Goal: Task Accomplishment & Management: Complete application form

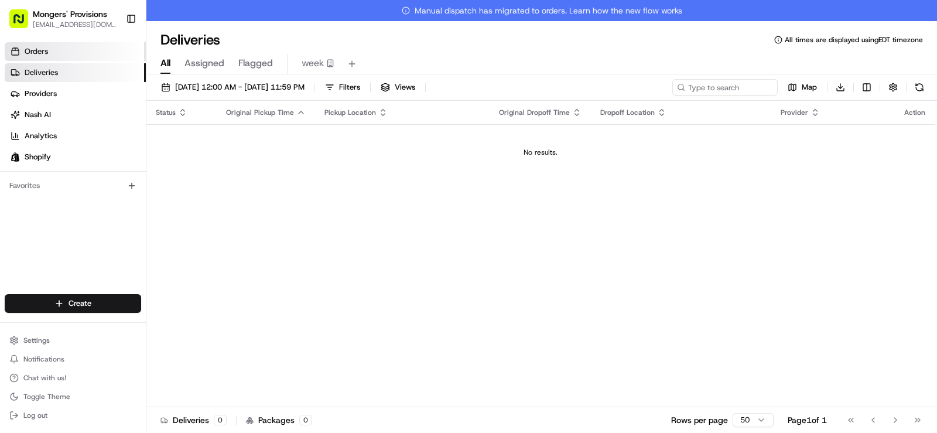
click at [47, 54] on span "Orders" at bounding box center [36, 51] width 23 height 11
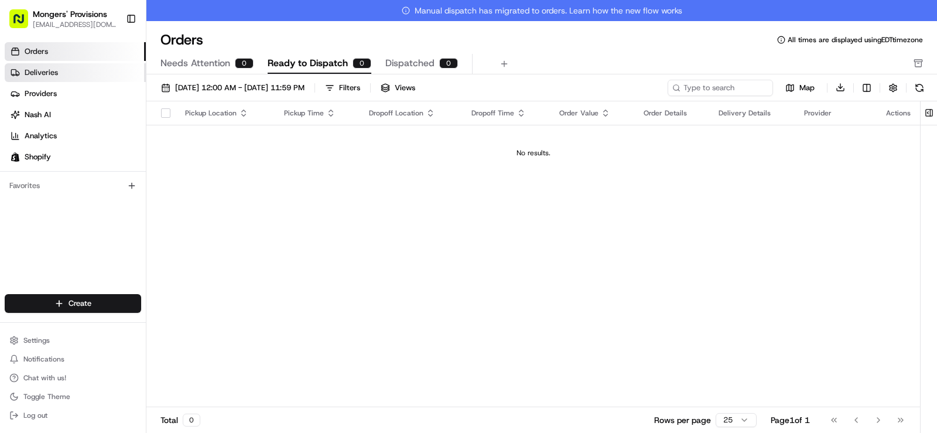
click at [46, 73] on span "Deliveries" at bounding box center [41, 72] width 33 height 11
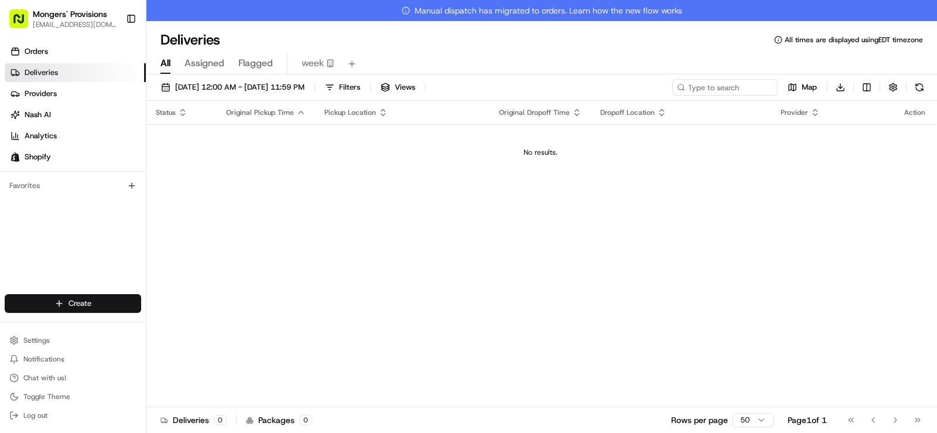
click at [77, 302] on html "Mongers' Provisions [EMAIL_ADDRESS][DOMAIN_NAME] Toggle Sidebar Orders Deliveri…" at bounding box center [468, 216] width 937 height 433
click at [180, 328] on link "Delivery" at bounding box center [211, 325] width 131 height 21
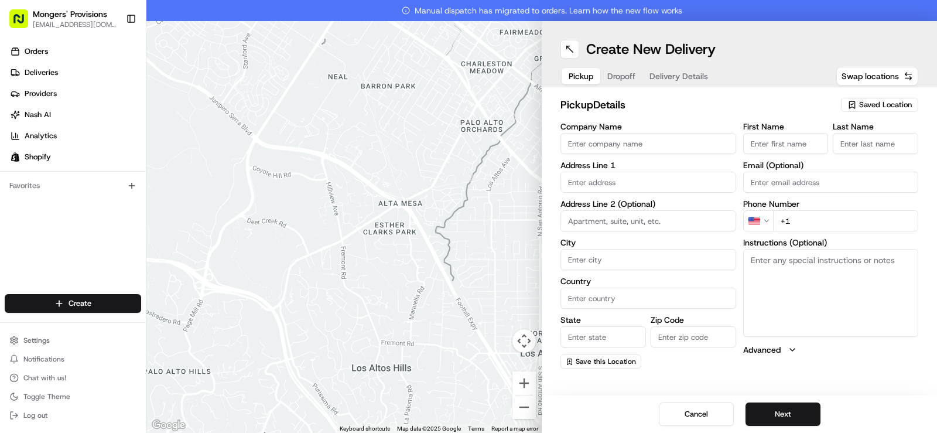
click at [888, 103] on span "Saved Location" at bounding box center [885, 105] width 53 height 11
click at [862, 150] on span "Mongers Provisions" at bounding box center [860, 149] width 144 height 11
type input "Mongers Provisions"
type input "[STREET_ADDRESS]"
type input "Berkley"
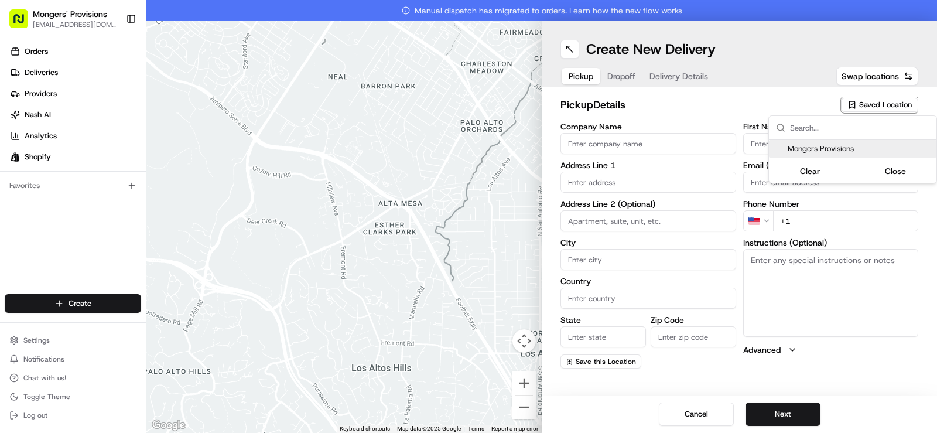
type input "US"
type input "MI"
type input "48072"
type input "[PERSON_NAME]"
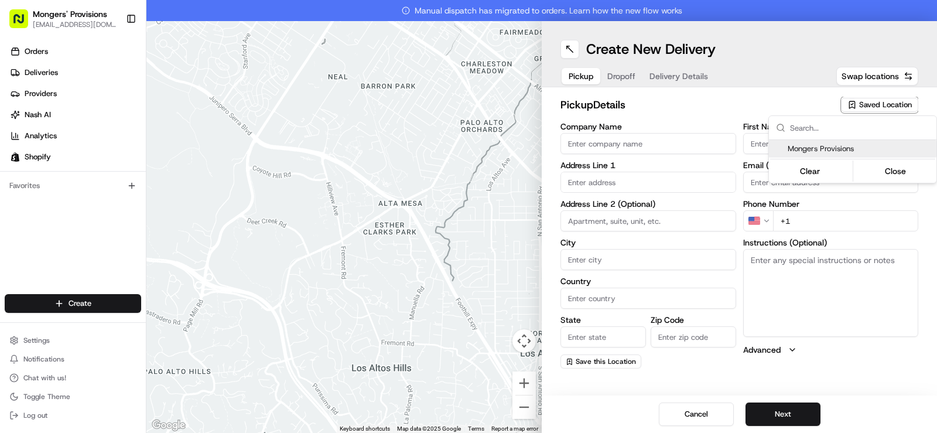
type input "[EMAIL_ADDRESS][DOMAIN_NAME]"
type input "[PHONE_NUMBER]"
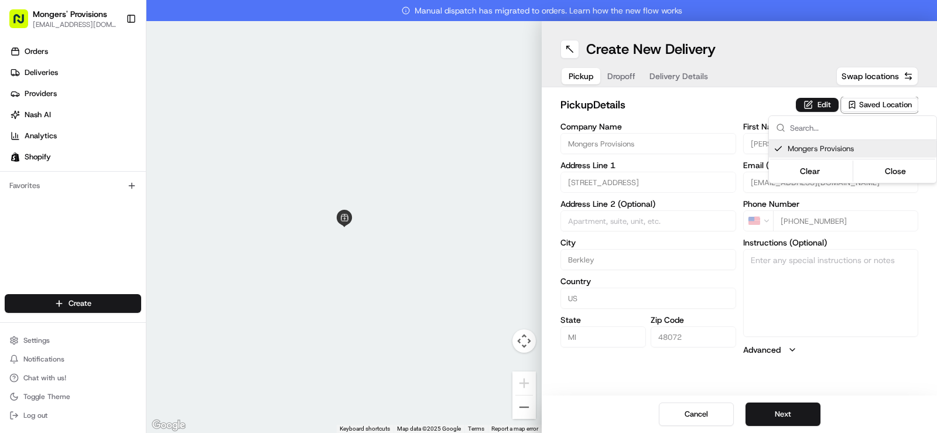
click at [735, 81] on html "Mongers' Provisions [EMAIL_ADDRESS][DOMAIN_NAME] Toggle Sidebar Orders Deliveri…" at bounding box center [468, 216] width 937 height 433
click at [791, 419] on button "Next" at bounding box center [783, 413] width 75 height 23
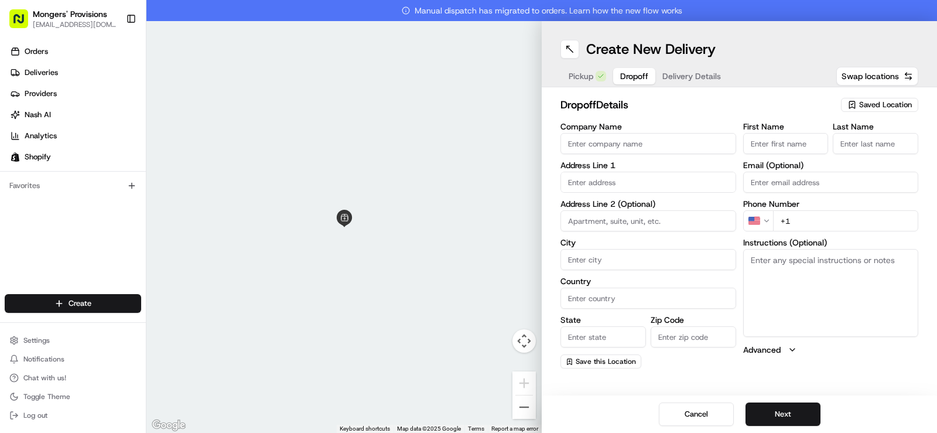
click at [775, 146] on input "First Name" at bounding box center [786, 143] width 86 height 21
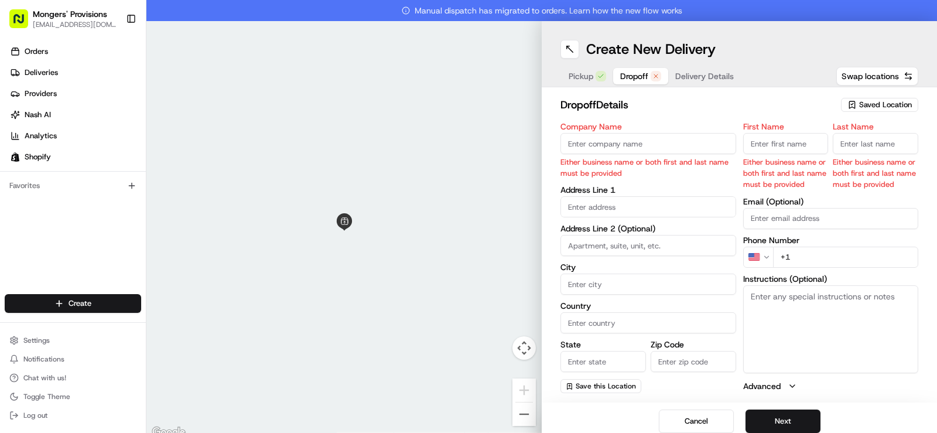
paste input "[PERSON_NAME]"
drag, startPoint x: 805, startPoint y: 145, endPoint x: 776, endPoint y: 146, distance: 28.7
click at [776, 146] on input "[PERSON_NAME]" at bounding box center [786, 143] width 86 height 21
type input "[PERSON_NAME]"
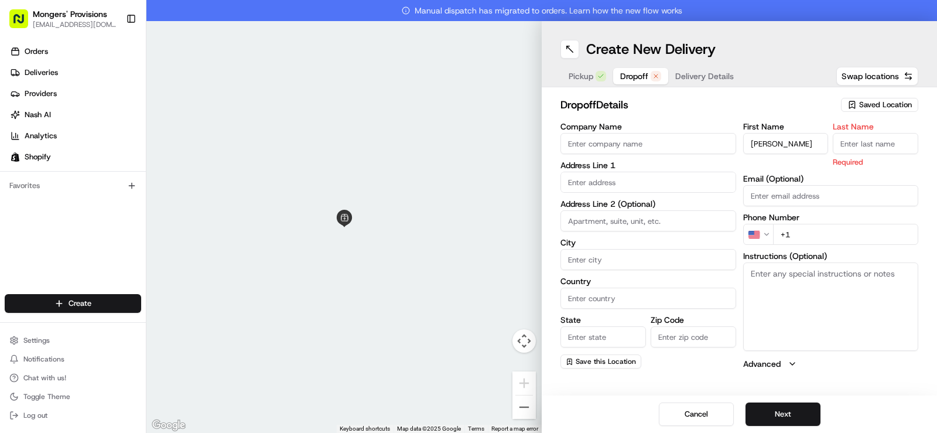
paste input "D'Angelo"
type input "D'Angelo"
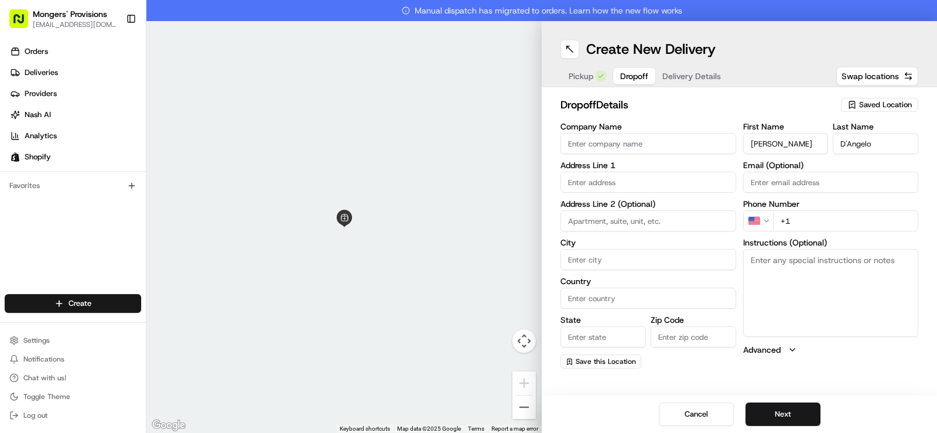
click at [600, 185] on input "text" at bounding box center [649, 182] width 176 height 21
click at [797, 219] on input "+1" at bounding box center [846, 220] width 146 height 21
paste input "[PHONE_NUMBER]"
type input "[PHONE_NUMBER]"
click at [583, 185] on input "text" at bounding box center [649, 182] width 176 height 21
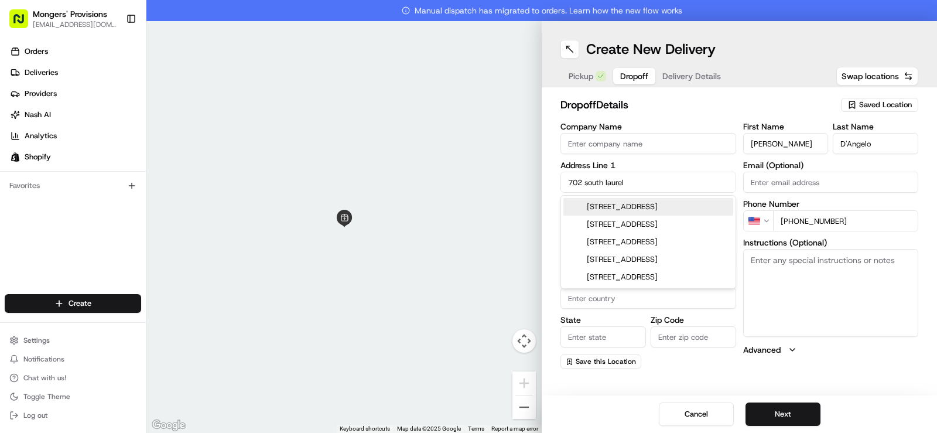
click at [620, 213] on div "[STREET_ADDRESS]" at bounding box center [649, 207] width 170 height 18
type input "[STREET_ADDRESS]"
type input "Royal Oak"
type input "[GEOGRAPHIC_DATA]"
type input "MI"
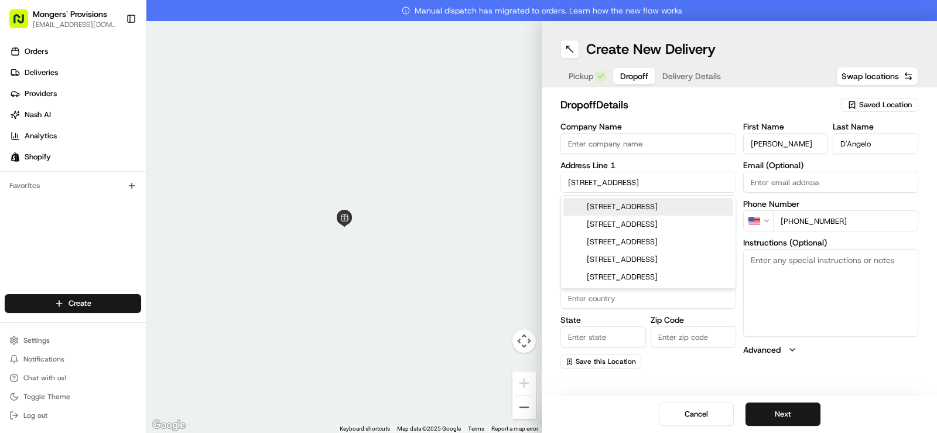
type input "48067"
type input "[STREET_ADDRESS]"
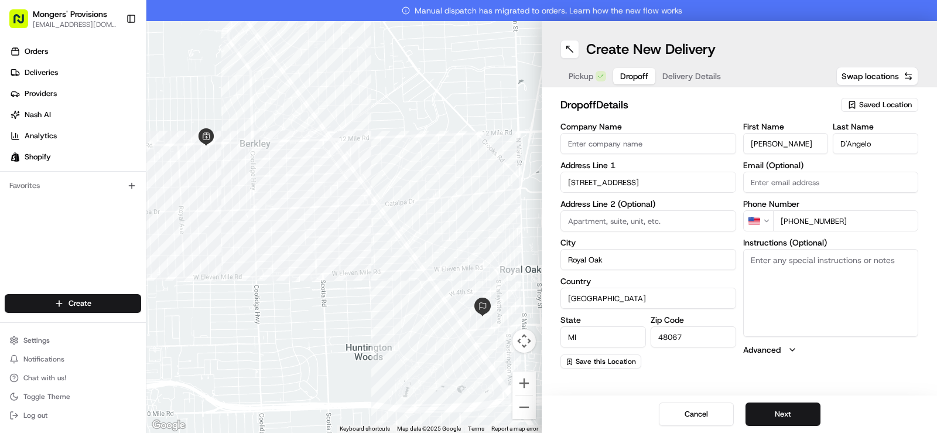
click at [856, 375] on div "dropoff Details Saved Location Company Name Address Line [GEOGRAPHIC_DATA][STRE…" at bounding box center [739, 232] width 395 height 291
click at [791, 411] on button "Next" at bounding box center [783, 413] width 75 height 23
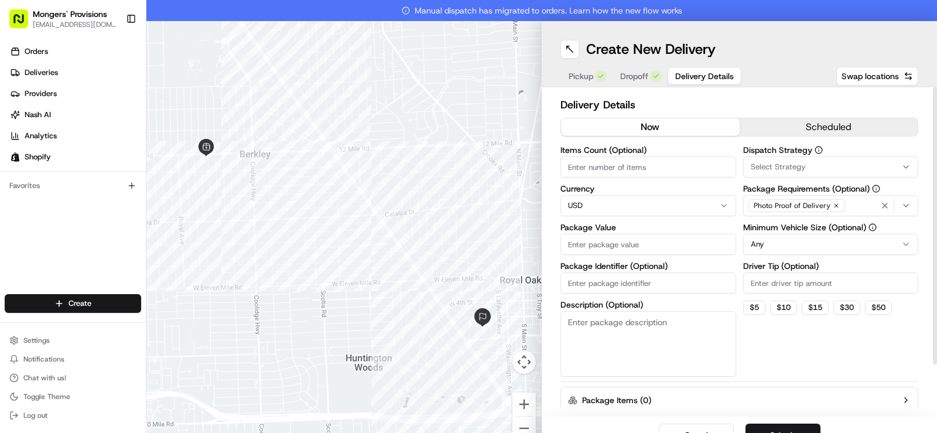
click at [815, 125] on button "scheduled" at bounding box center [829, 127] width 179 height 18
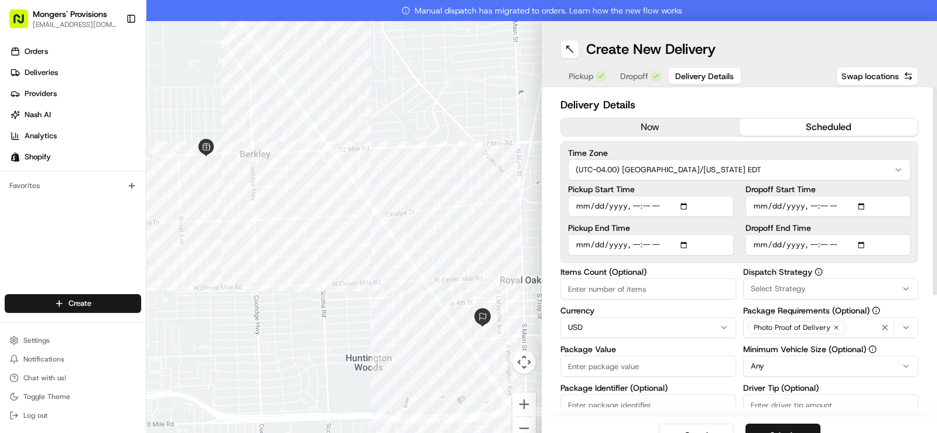
click at [683, 206] on input "Pickup Start Time" at bounding box center [651, 206] width 166 height 21
type input "[DATE]T12:20"
click at [777, 84] on div "Pickup Dropoff Delivery Details Swap locations" at bounding box center [740, 76] width 358 height 21
click at [855, 243] on input "Dropoff End Time" at bounding box center [829, 244] width 166 height 21
type input "[DATE]T13:30"
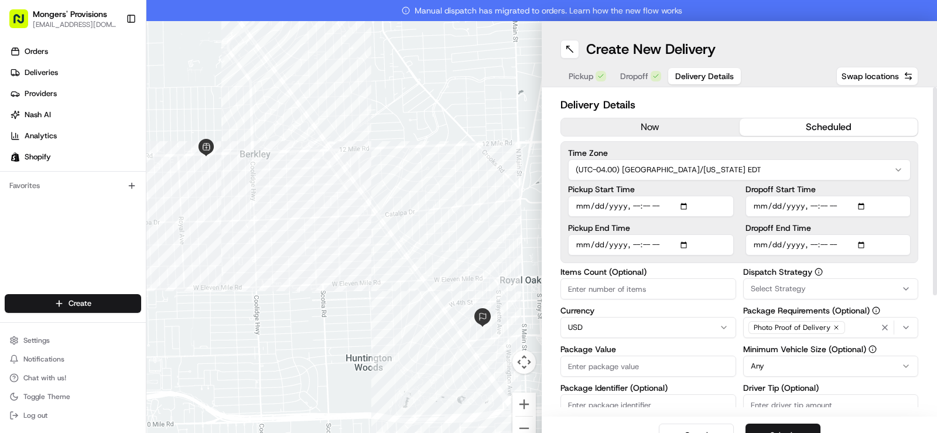
click at [779, 62] on div "Create New Delivery Pickup Dropoff Delivery Details Swap locations" at bounding box center [739, 54] width 395 height 66
click at [637, 288] on input "Items Count (Optional)" at bounding box center [649, 288] width 176 height 21
type input "1"
click at [631, 370] on input "Package Value" at bounding box center [649, 366] width 176 height 21
type input "100"
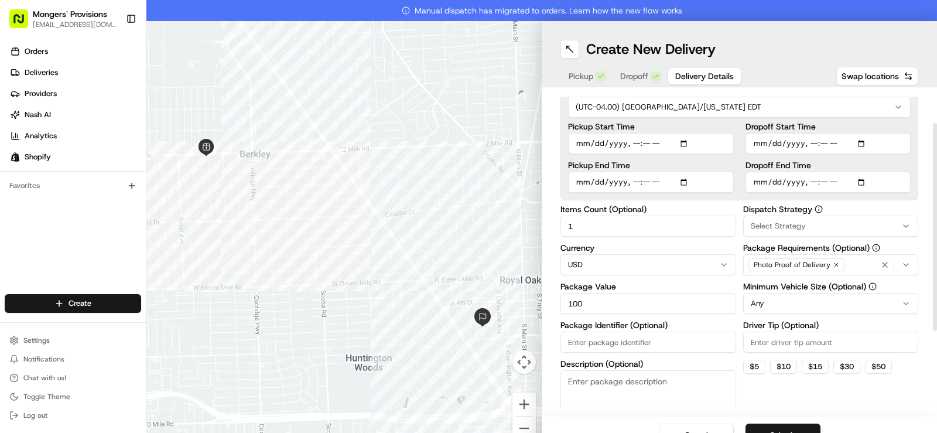
scroll to position [68, 0]
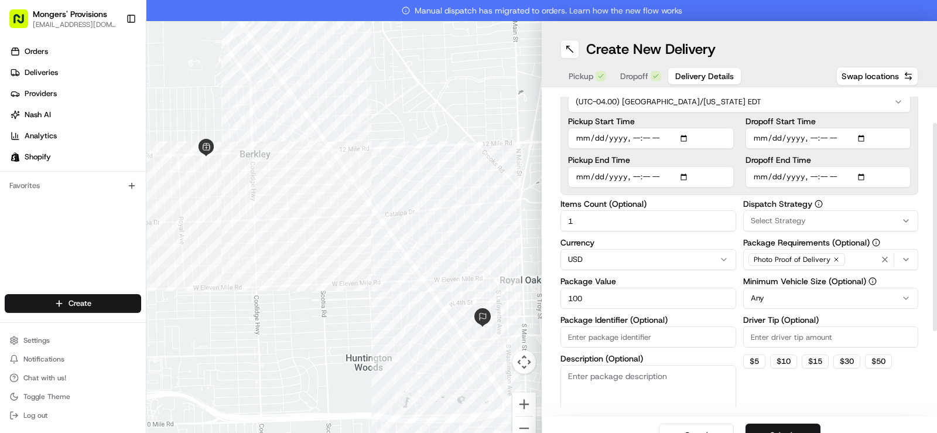
drag, startPoint x: 927, startPoint y: 283, endPoint x: 925, endPoint y: 329, distance: 45.7
click at [933, 329] on div at bounding box center [935, 227] width 4 height 208
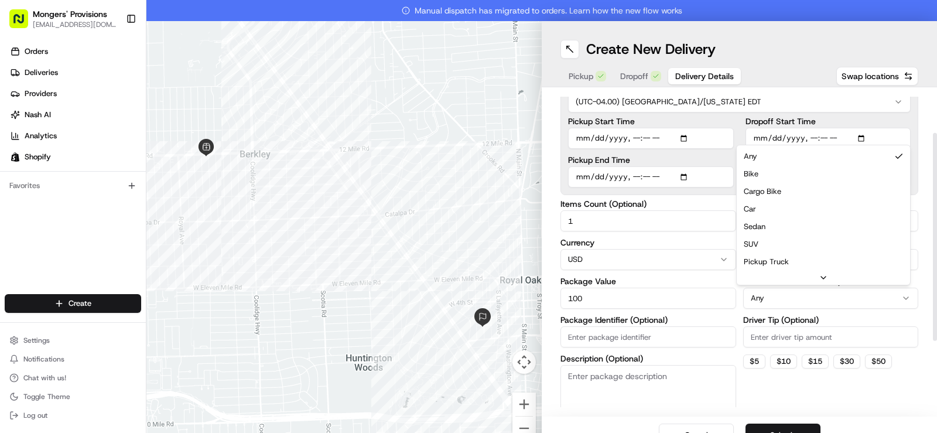
click at [897, 297] on html "Mongers' Provisions [EMAIL_ADDRESS][DOMAIN_NAME] Toggle Sidebar Orders Deliveri…" at bounding box center [468, 216] width 937 height 433
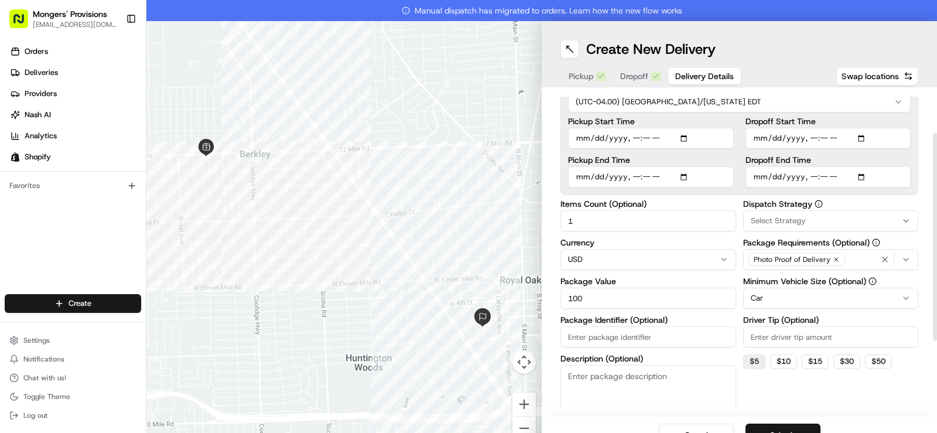
click at [750, 363] on button "$ 5" at bounding box center [754, 361] width 22 height 14
type input "5"
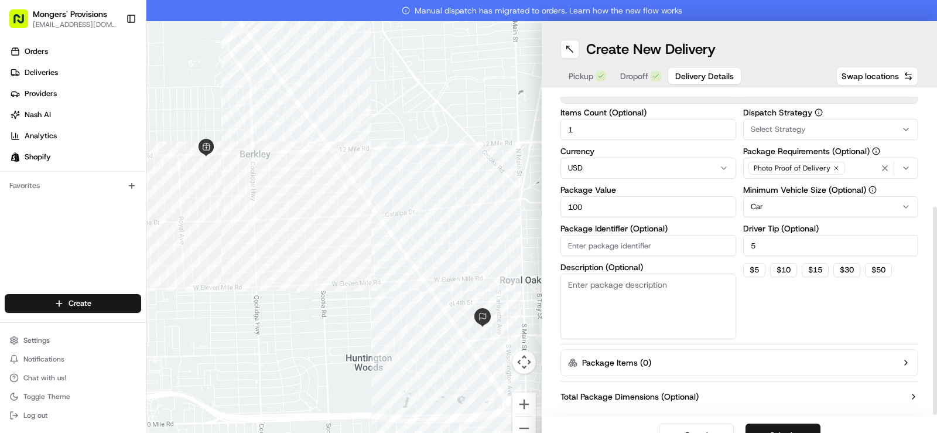
scroll to position [180, 0]
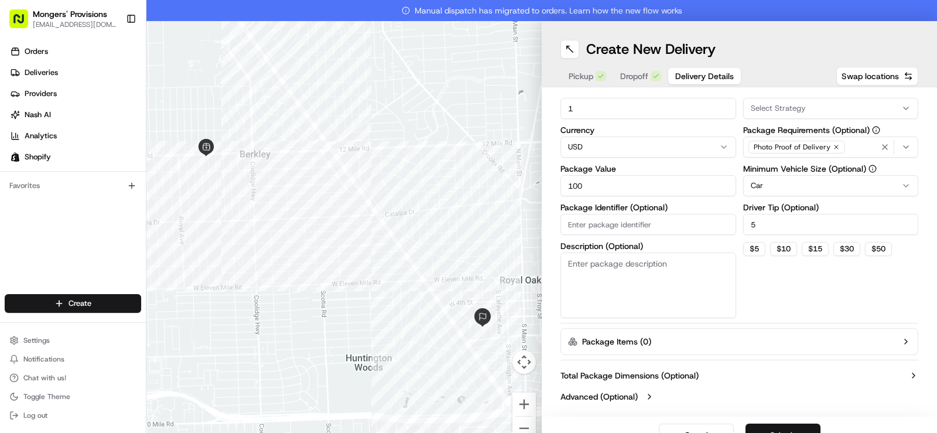
click at [784, 429] on button "Submit" at bounding box center [783, 435] width 75 height 23
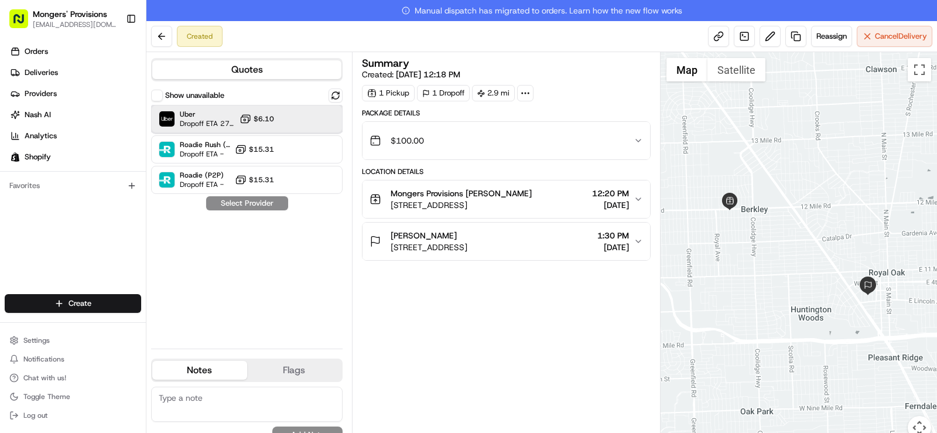
click at [301, 122] on div at bounding box center [307, 119] width 14 height 14
click at [264, 206] on button "Assign Provider" at bounding box center [247, 203] width 83 height 14
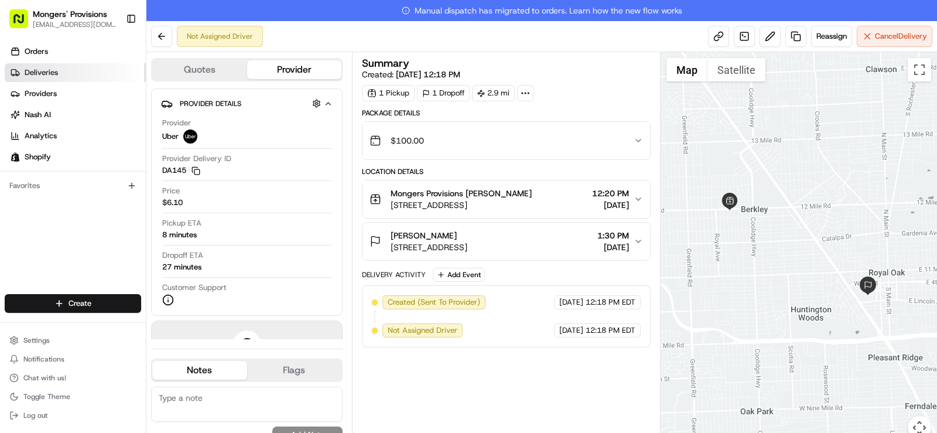
click at [60, 70] on link "Deliveries" at bounding box center [75, 72] width 141 height 19
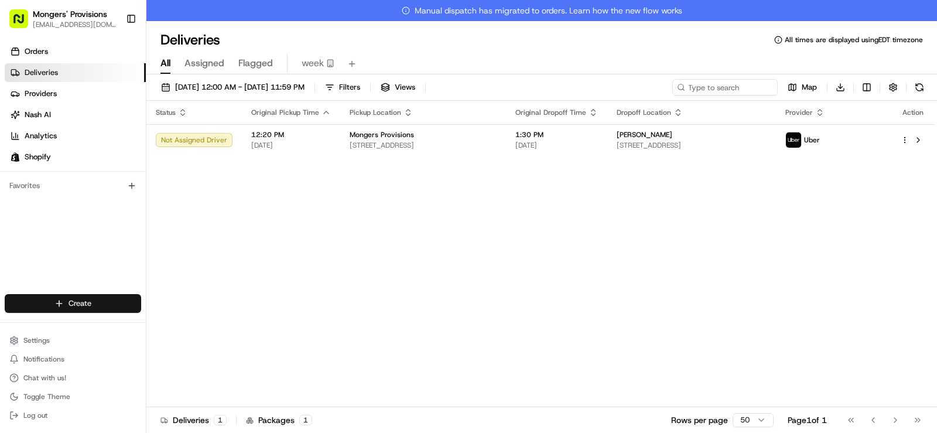
click at [87, 301] on html "Mongers' Provisions [EMAIL_ADDRESS][DOMAIN_NAME] Toggle Sidebar Orders Deliveri…" at bounding box center [468, 216] width 937 height 433
click at [200, 329] on link "Delivery" at bounding box center [211, 325] width 131 height 21
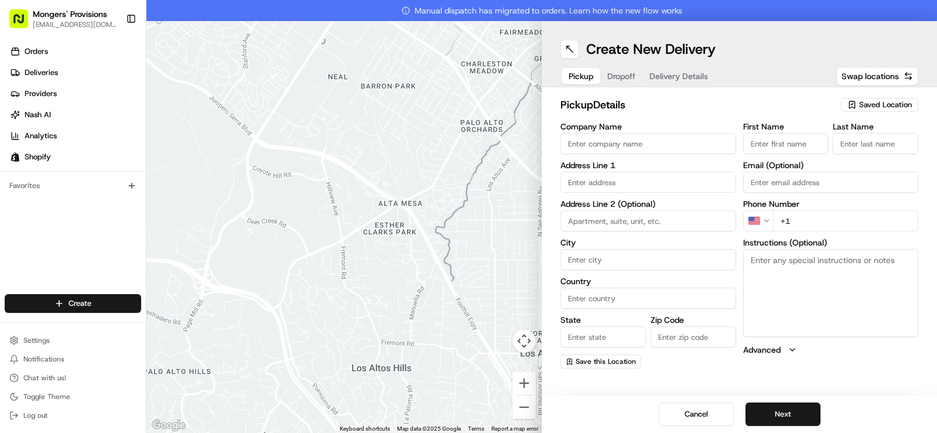
click at [877, 103] on span "Saved Location" at bounding box center [885, 105] width 53 height 11
click at [810, 148] on span "Mongers Provisions" at bounding box center [860, 149] width 144 height 11
type input "Mongers Provisions"
type input "[STREET_ADDRESS]"
type input "Berkley"
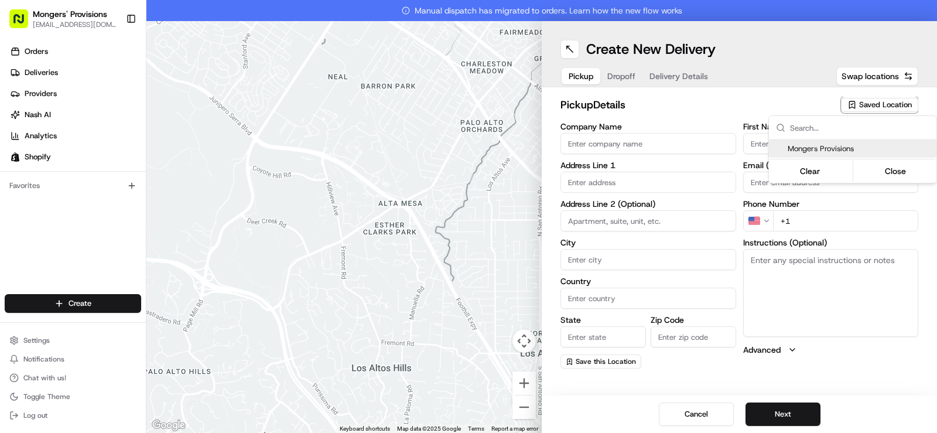
type input "US"
type input "MI"
type input "48072"
type input "[PERSON_NAME]"
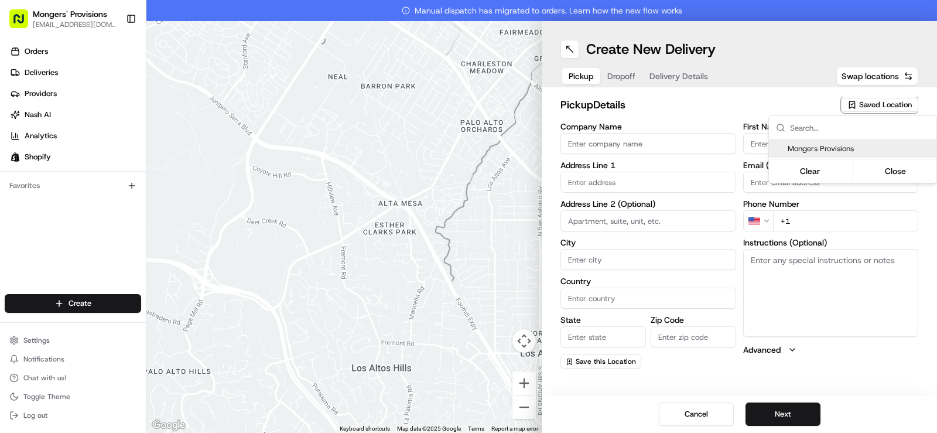
type input "[EMAIL_ADDRESS][DOMAIN_NAME]"
type input "[PHONE_NUMBER]"
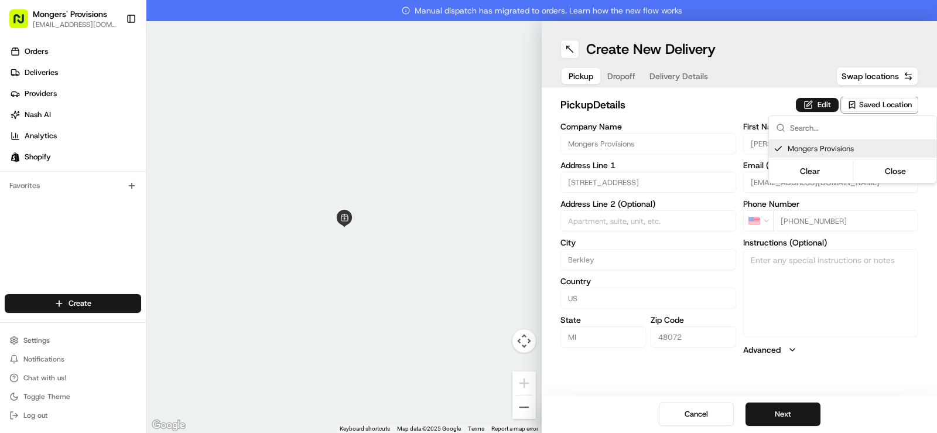
click at [780, 62] on html "Mongers' Provisions [EMAIL_ADDRESS][DOMAIN_NAME] Toggle Sidebar Orders Deliveri…" at bounding box center [468, 216] width 937 height 433
click at [782, 414] on button "Next" at bounding box center [783, 413] width 75 height 23
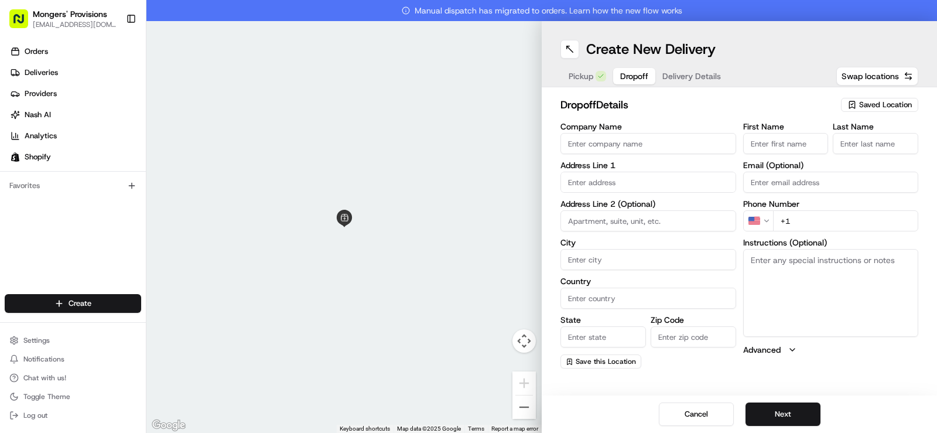
click at [757, 142] on input "First Name" at bounding box center [786, 143] width 86 height 21
paste input "[PERSON_NAME]"
drag, startPoint x: 791, startPoint y: 143, endPoint x: 770, endPoint y: 145, distance: 21.7
click at [770, 145] on input "[PERSON_NAME]" at bounding box center [786, 143] width 86 height 21
type input "[PERSON_NAME]"
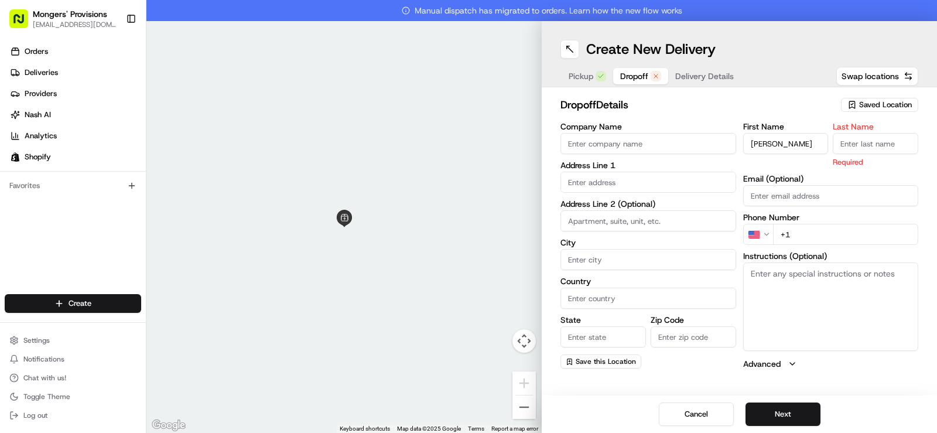
click at [858, 144] on input "Last Name" at bounding box center [876, 143] width 86 height 21
paste input "Craft"
type input "Craft"
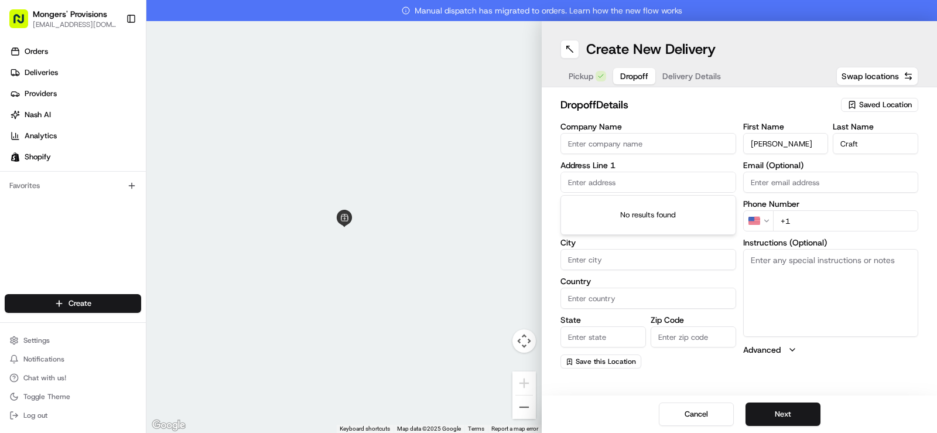
click at [654, 185] on input "text" at bounding box center [649, 182] width 176 height 21
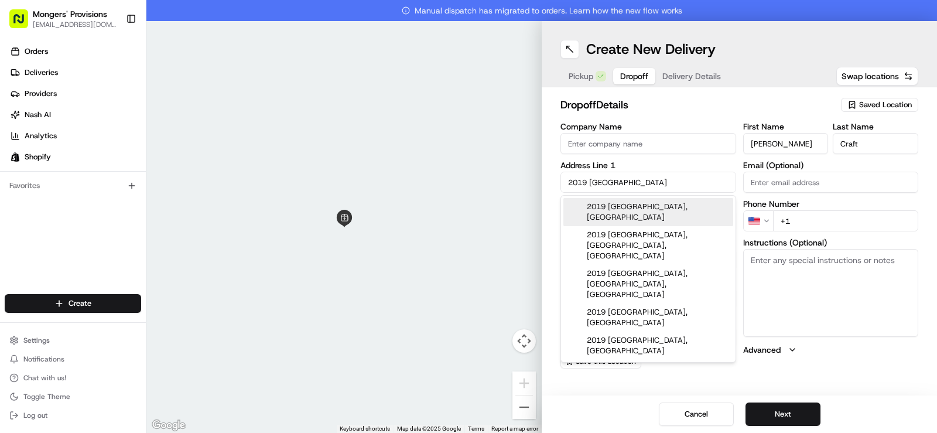
click at [647, 208] on div "2019 [GEOGRAPHIC_DATA], [GEOGRAPHIC_DATA]" at bounding box center [649, 212] width 170 height 28
type input "2019 [STREET_ADDRESS]"
type input "Royal Oak"
type input "[GEOGRAPHIC_DATA]"
type input "MI"
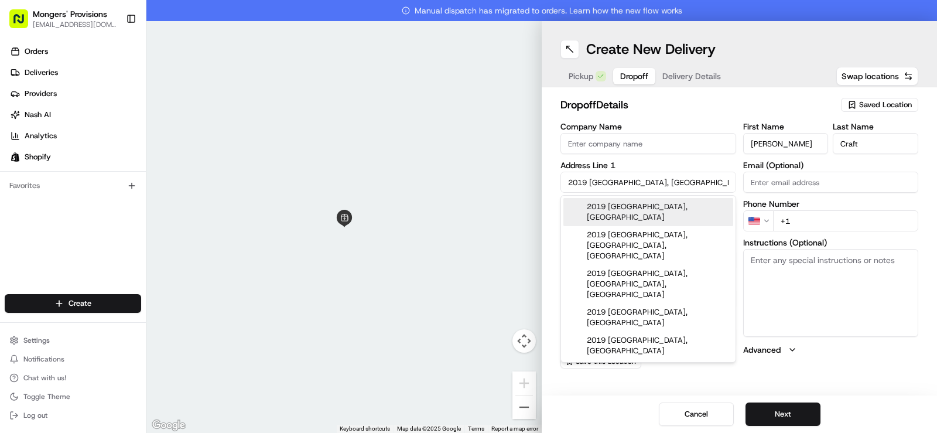
type input "48073"
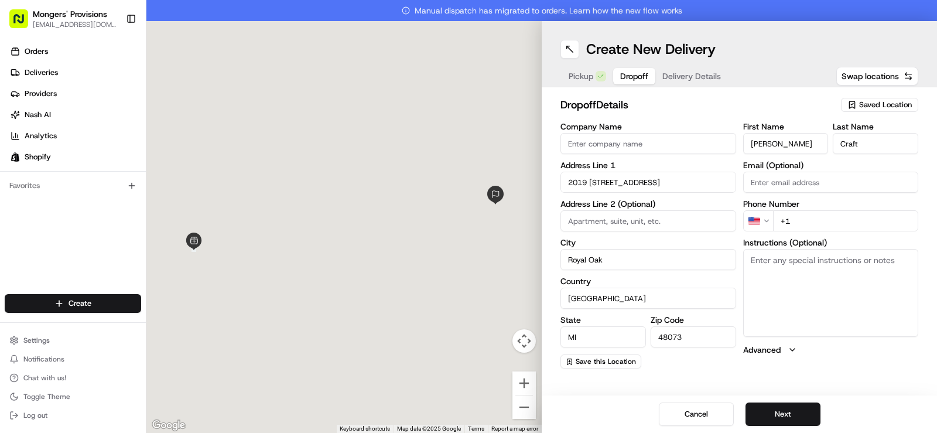
type input "2019 [GEOGRAPHIC_DATA]"
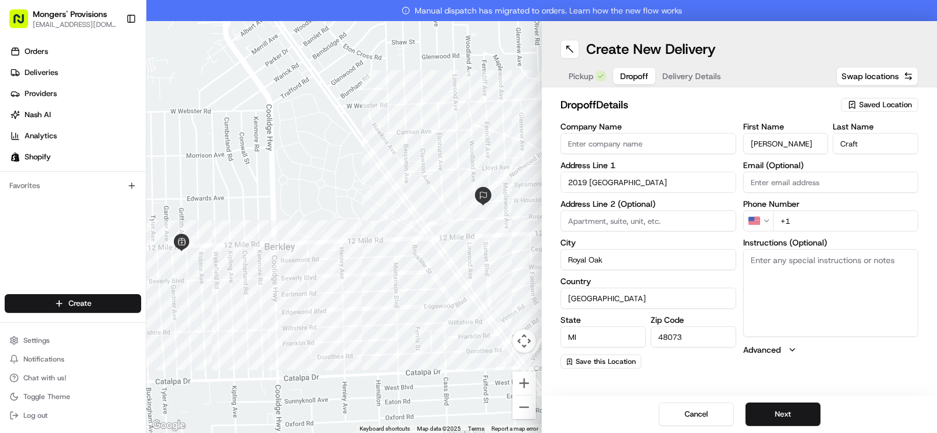
click at [811, 223] on input "+1" at bounding box center [846, 220] width 146 height 21
click at [804, 226] on input "+1" at bounding box center [846, 220] width 146 height 21
paste input "[PHONE_NUMBER]"
type input "[PHONE_NUMBER]"
click at [780, 421] on button "Next" at bounding box center [783, 413] width 75 height 23
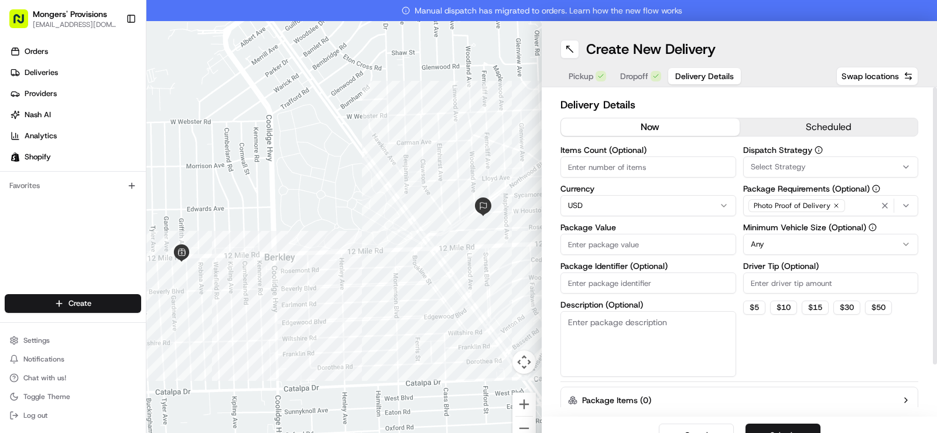
click at [757, 282] on input "Driver Tip (Optional)" at bounding box center [831, 282] width 176 height 21
type input "3"
click at [759, 347] on div "Dispatch Strategy Select Strategy Package Requirements (Optional) Photo Proof o…" at bounding box center [831, 261] width 176 height 231
click at [623, 244] on input "Package Value" at bounding box center [649, 244] width 176 height 21
type input "100"
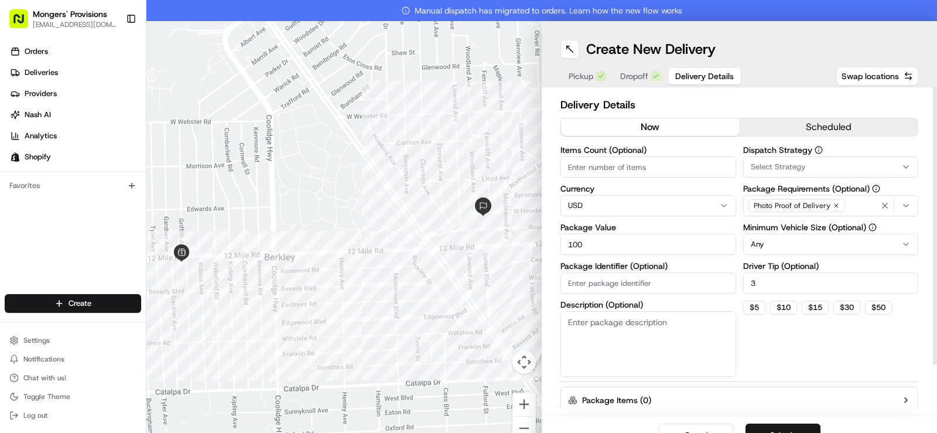
click at [758, 343] on div "Dispatch Strategy Select Strategy Package Requirements (Optional) Photo Proof o…" at bounding box center [831, 261] width 176 height 231
click at [800, 128] on button "scheduled" at bounding box center [829, 127] width 179 height 18
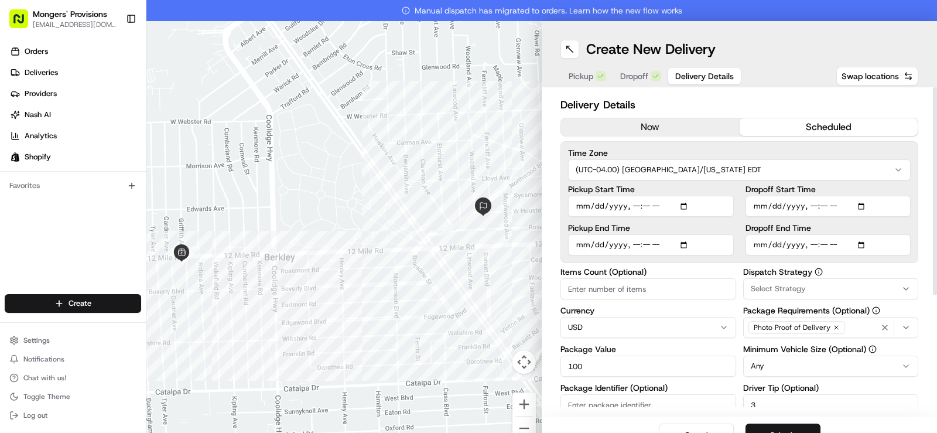
click at [679, 206] on input "Pickup Start Time" at bounding box center [651, 206] width 166 height 21
type input "[DATE]T12:22"
click at [780, 91] on div "Delivery Details now scheduled Time Zone (UTC-04.00) [GEOGRAPHIC_DATA]/[US_STAT…" at bounding box center [739, 251] width 395 height 329
click at [856, 242] on input "Dropoff End Time" at bounding box center [829, 244] width 166 height 21
type input "[DATE]T13:30"
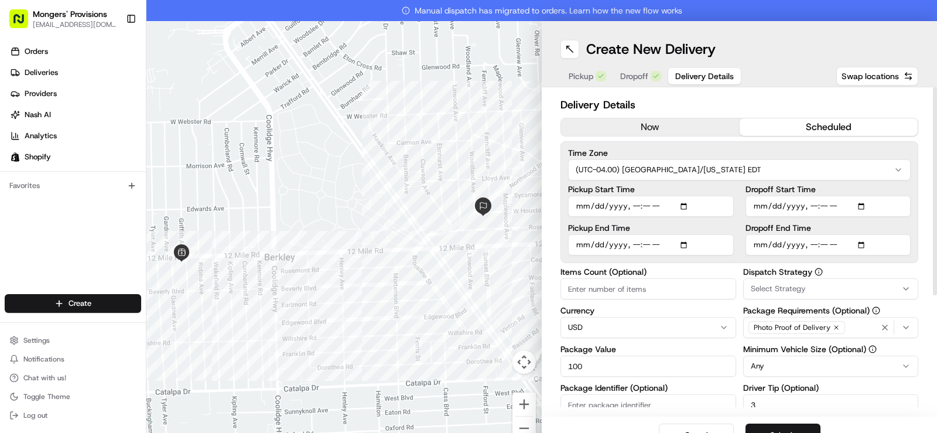
click at [751, 68] on div "Pickup Dropoff Delivery Details Swap locations" at bounding box center [740, 76] width 358 height 21
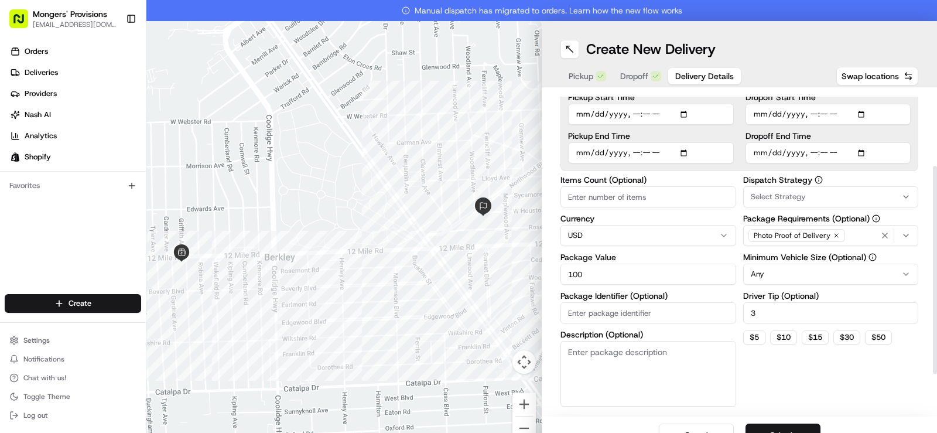
scroll to position [117, 0]
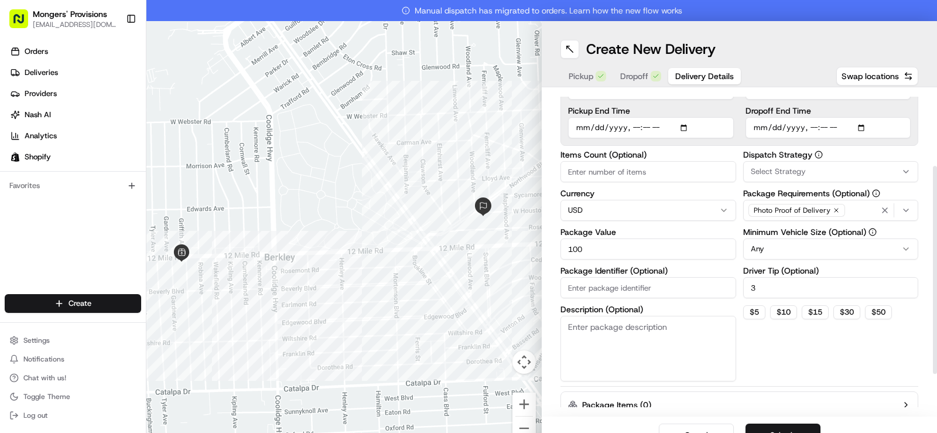
click at [784, 251] on html "Mongers' Provisions [EMAIL_ADDRESS][DOMAIN_NAME] Toggle Sidebar Orders Deliveri…" at bounding box center [468, 216] width 937 height 433
click at [794, 428] on button "Submit" at bounding box center [783, 435] width 75 height 23
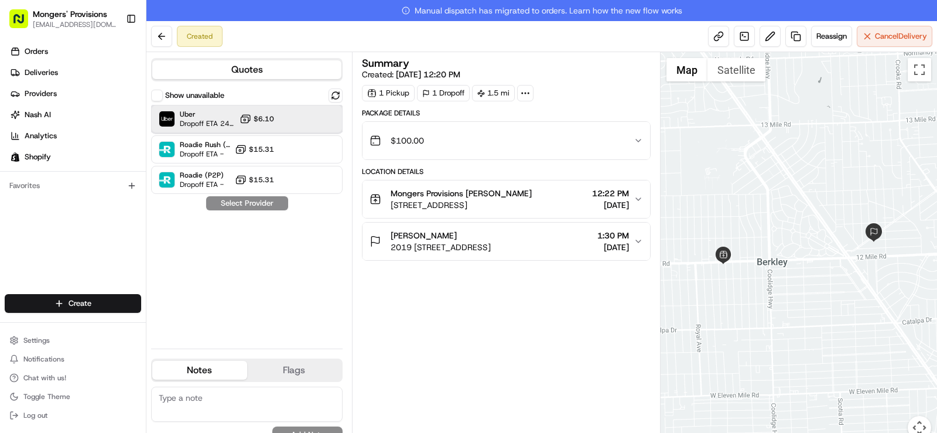
click at [308, 117] on div at bounding box center [307, 119] width 14 height 14
click at [264, 202] on button "Assign Provider" at bounding box center [247, 203] width 83 height 14
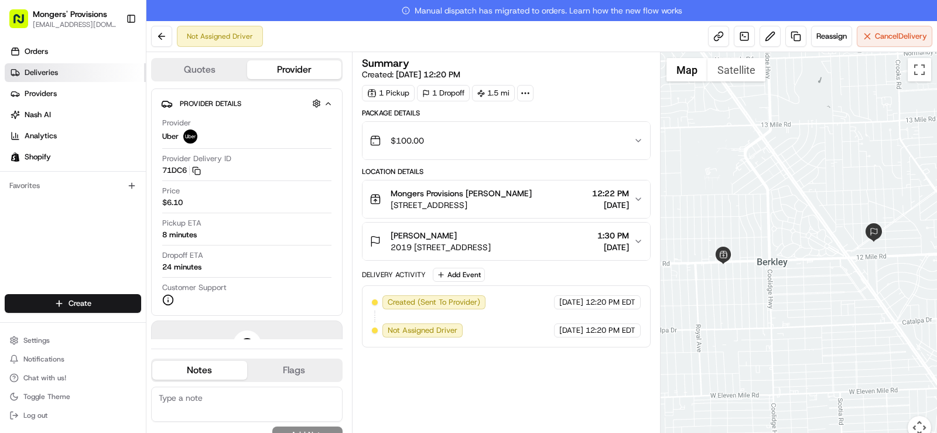
click at [39, 78] on link "Deliveries" at bounding box center [75, 72] width 141 height 19
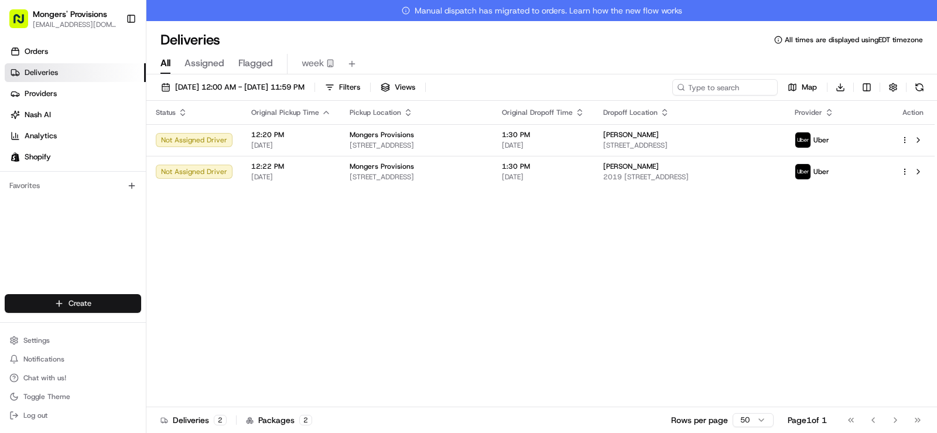
click at [84, 302] on html "Mongers' Provisions [EMAIL_ADDRESS][DOMAIN_NAME] Toggle Sidebar Orders Deliveri…" at bounding box center [468, 216] width 937 height 433
click at [176, 323] on link "Delivery" at bounding box center [211, 325] width 131 height 21
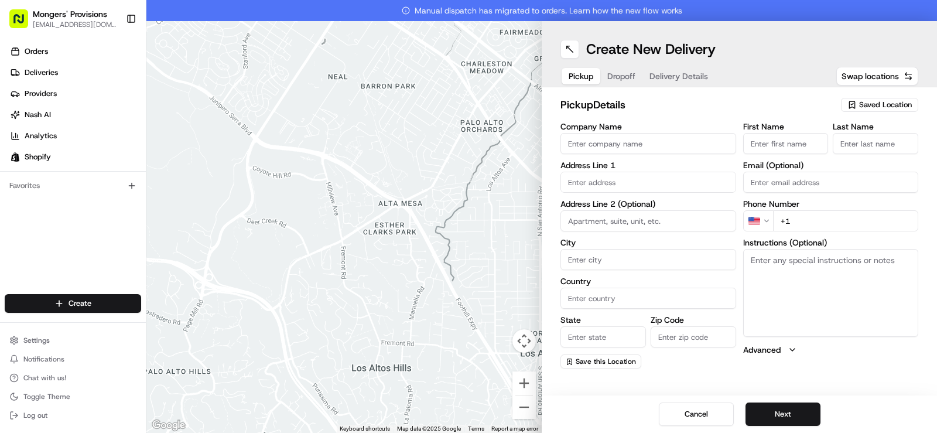
click at [879, 103] on span "Saved Location" at bounding box center [885, 105] width 53 height 11
click at [837, 151] on span "Mongers Provisions" at bounding box center [860, 149] width 144 height 11
type input "Mongers Provisions"
type input "[STREET_ADDRESS]"
type input "Berkley"
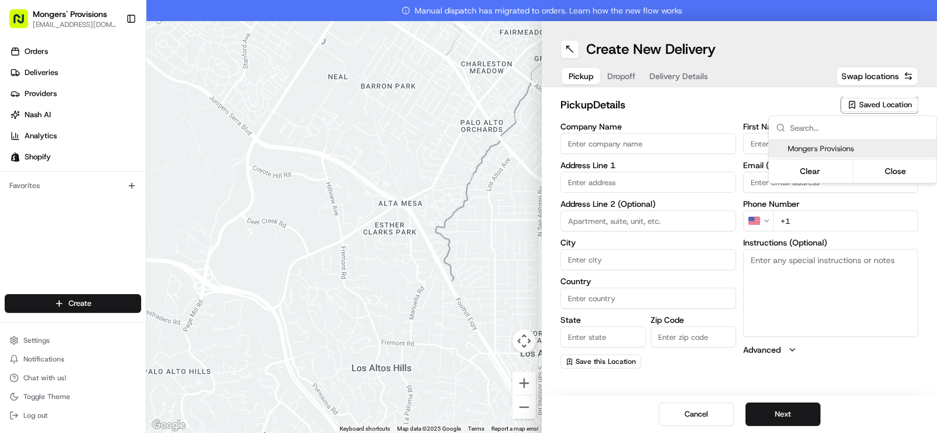
type input "US"
type input "MI"
type input "48072"
type input "[PERSON_NAME]"
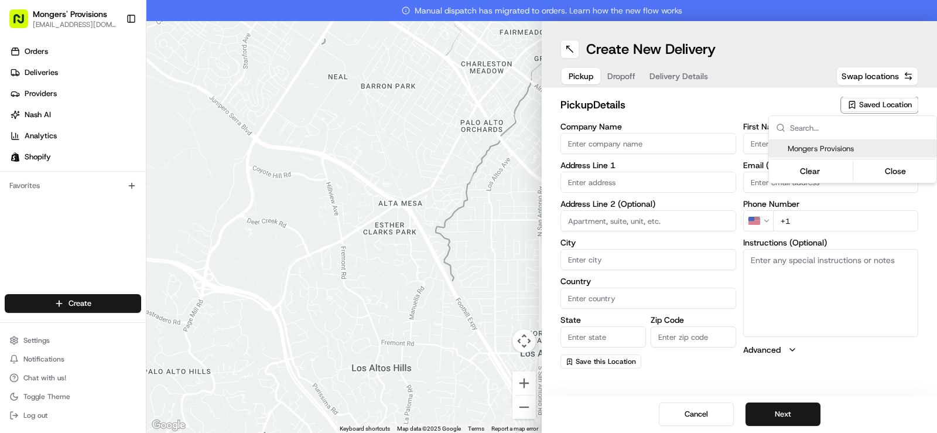
type input "[EMAIL_ADDRESS][DOMAIN_NAME]"
type input "[PHONE_NUMBER]"
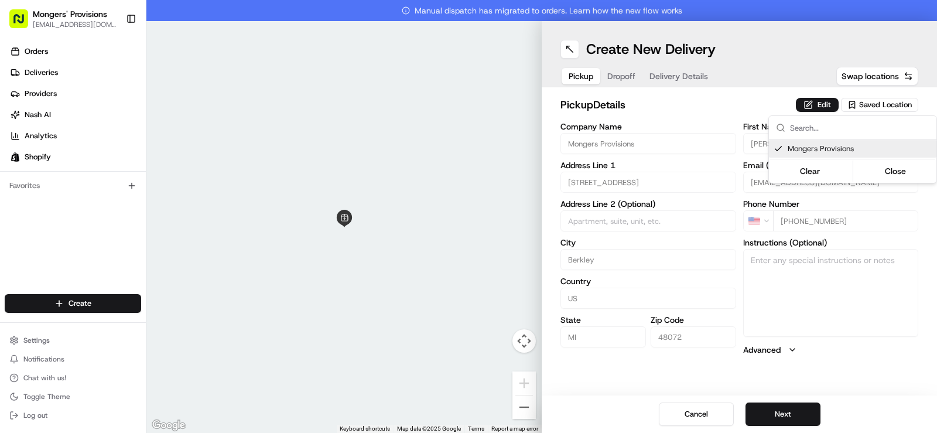
click at [739, 56] on html "Mongers' Provisions [EMAIL_ADDRESS][DOMAIN_NAME] Toggle Sidebar Orders Deliveri…" at bounding box center [468, 216] width 937 height 433
click at [784, 403] on button "Next" at bounding box center [783, 413] width 75 height 23
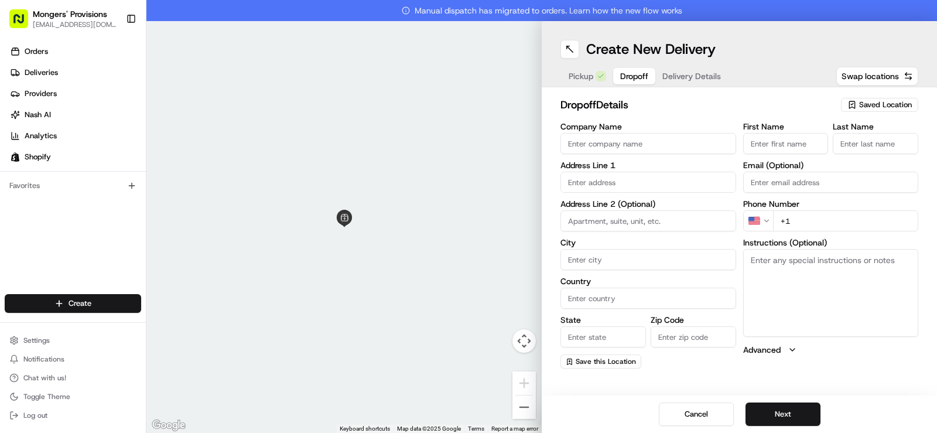
paste input "[PERSON_NAME]"
drag, startPoint x: 801, startPoint y: 144, endPoint x: 776, endPoint y: 146, distance: 24.7
click at [776, 146] on input "[PERSON_NAME]" at bounding box center [786, 143] width 86 height 21
type input "[PERSON_NAME]"
click at [841, 142] on input "Last Name" at bounding box center [876, 143] width 86 height 21
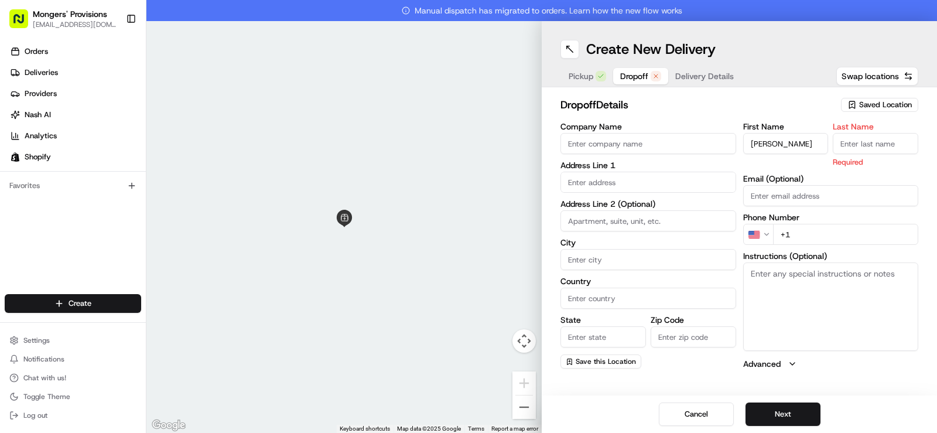
paste input "Milgrom"
type input "Milgrom"
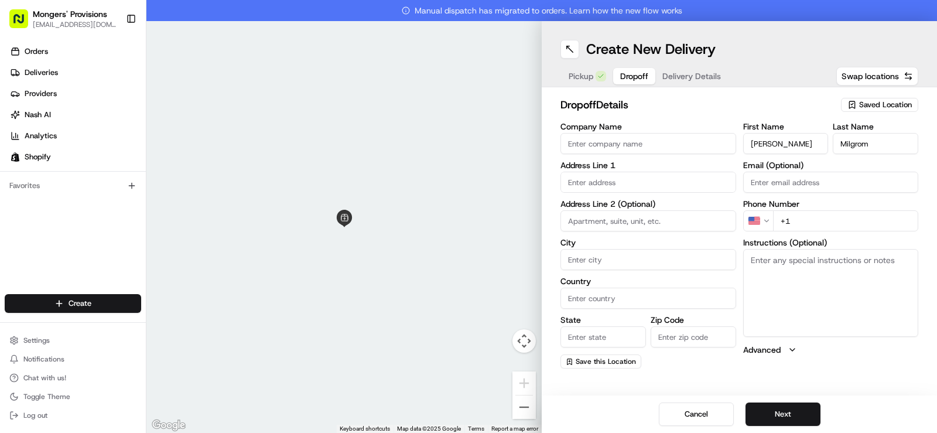
paste input "[PHONE_NUMBER]"
type input "[PHONE_NUMBER]"
click at [695, 98] on h2 "dropoff Details" at bounding box center [698, 105] width 274 height 16
click at [612, 186] on input "text" at bounding box center [649, 182] width 176 height 21
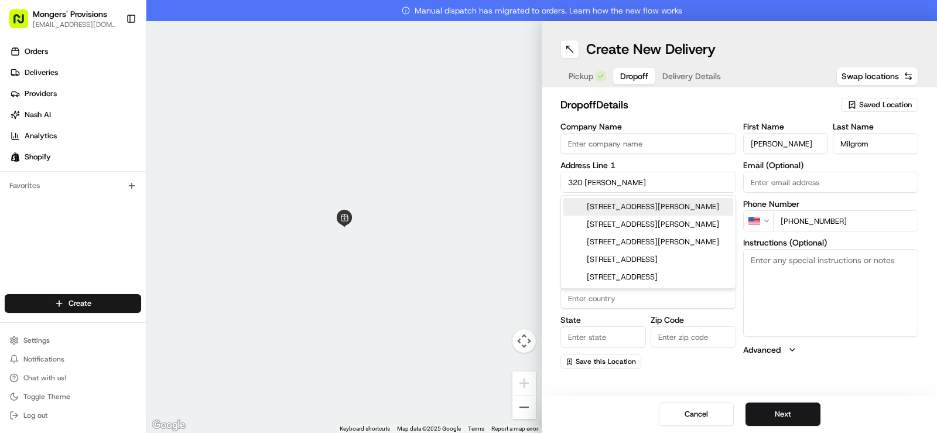
click at [618, 207] on div "[STREET_ADDRESS][PERSON_NAME]" at bounding box center [649, 207] width 170 height 18
type input "[STREET_ADDRESS][PERSON_NAME]"
type input "Ferndale"
type input "[GEOGRAPHIC_DATA]"
type input "MI"
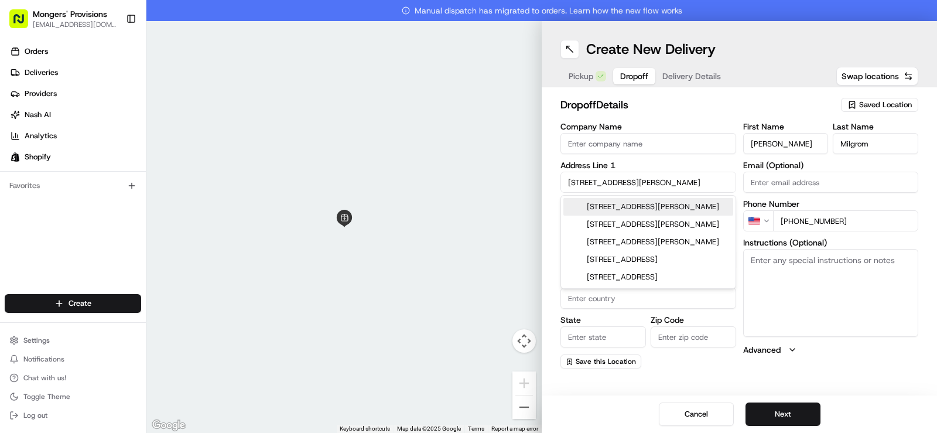
type input "48220"
type input "[STREET_ADDRESS][PERSON_NAME]"
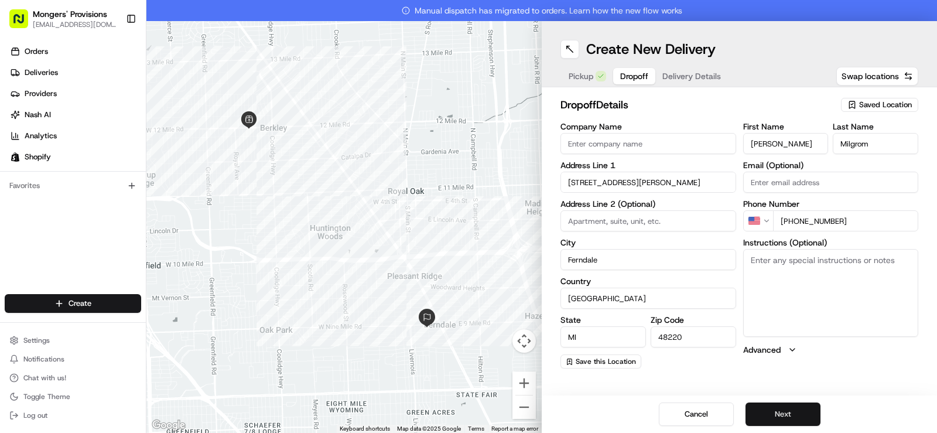
click at [792, 414] on button "Next" at bounding box center [783, 413] width 75 height 23
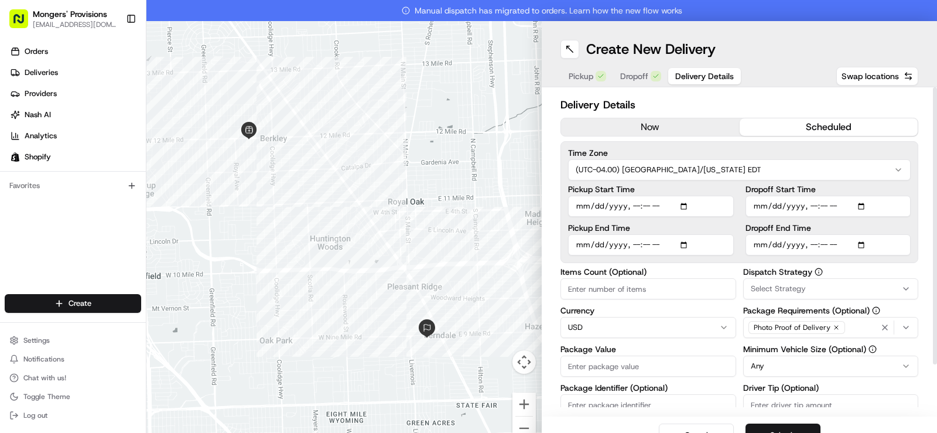
click at [829, 133] on button "scheduled" at bounding box center [829, 127] width 179 height 18
click at [682, 206] on input "Pickup Start Time" at bounding box center [651, 206] width 166 height 21
type input "[DATE]T12:24"
click at [750, 90] on div "Delivery Details now scheduled Time Zone (UTC-04.00) [GEOGRAPHIC_DATA]/[US_STAT…" at bounding box center [739, 251] width 395 height 329
click at [856, 245] on input "Dropoff End Time" at bounding box center [829, 244] width 166 height 21
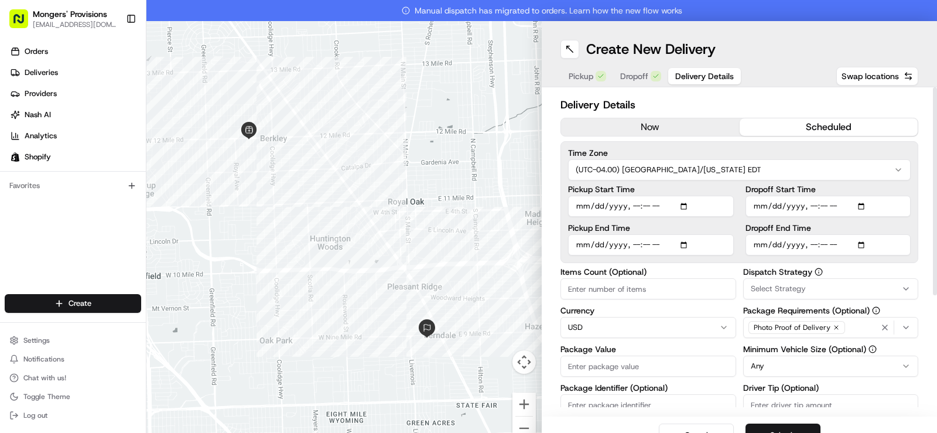
type input "[DATE]T14:00"
click at [913, 145] on div "Delivery Details now scheduled Time Zone (UTC-04.00) [GEOGRAPHIC_DATA]/[US_STAT…" at bounding box center [739, 251] width 395 height 329
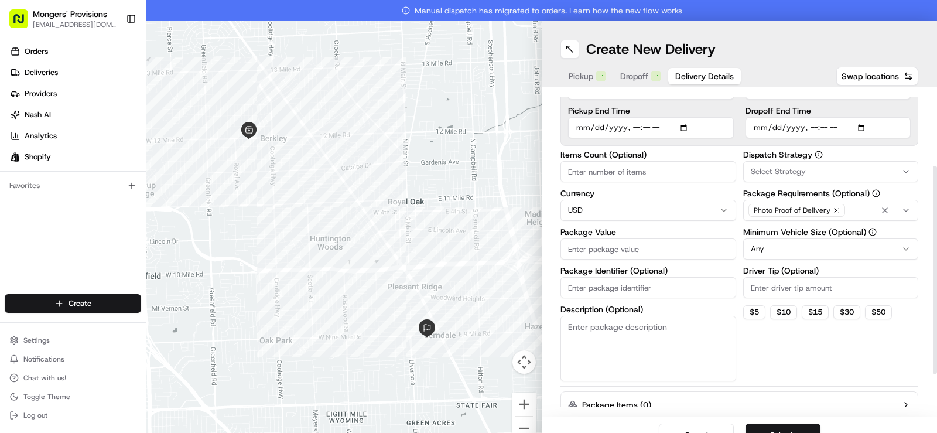
click at [619, 250] on input "Package Value" at bounding box center [649, 248] width 176 height 21
type input "100"
click at [750, 311] on button "$ 5" at bounding box center [754, 312] width 22 height 14
type input "5"
click at [790, 251] on html "Mongers' Provisions [EMAIL_ADDRESS][DOMAIN_NAME] Toggle Sidebar Orders Deliveri…" at bounding box center [468, 216] width 937 height 433
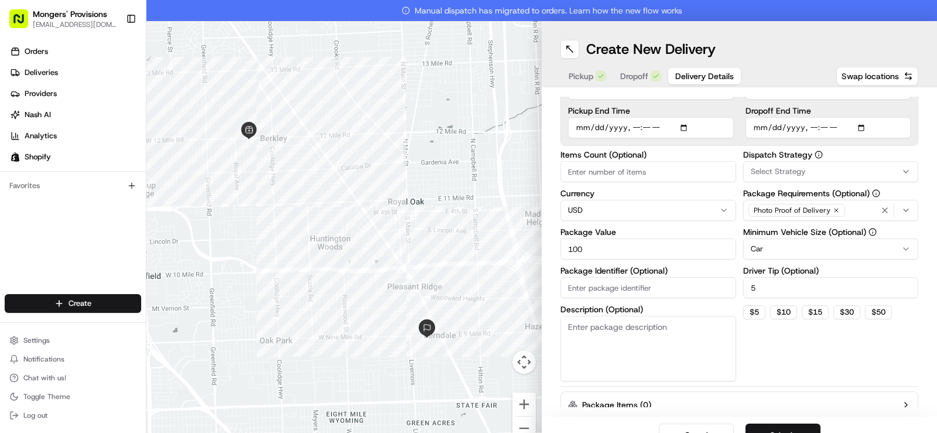
click at [778, 429] on button "Submit" at bounding box center [783, 435] width 75 height 23
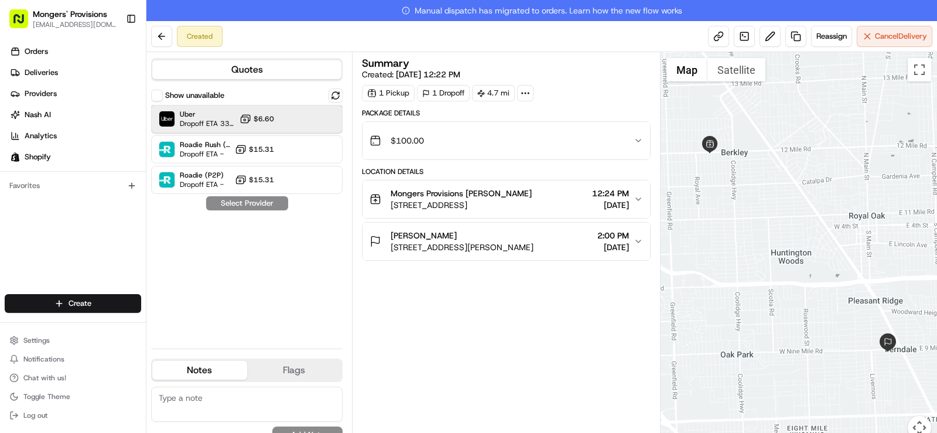
click at [295, 117] on div "Uber Dropoff ETA 33 minutes $6.60" at bounding box center [247, 119] width 192 height 28
click at [255, 203] on button "Assign Provider" at bounding box center [247, 203] width 83 height 14
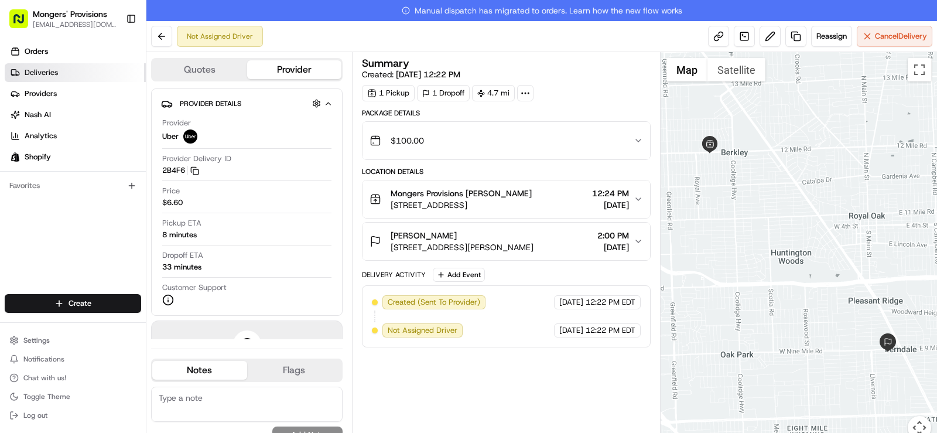
click at [40, 77] on span "Deliveries" at bounding box center [41, 72] width 33 height 11
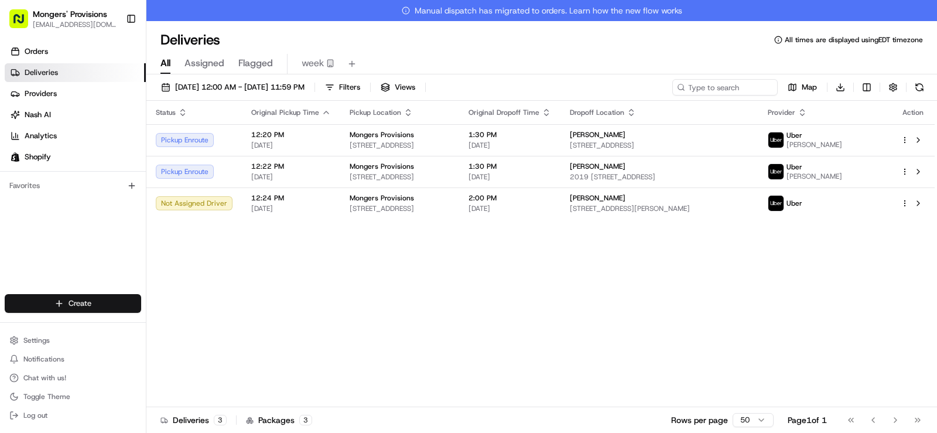
click at [73, 305] on html "Mongers' Provisions [EMAIL_ADDRESS][DOMAIN_NAME] Toggle Sidebar Orders Deliveri…" at bounding box center [468, 216] width 937 height 433
click at [197, 327] on link "Delivery" at bounding box center [211, 325] width 131 height 21
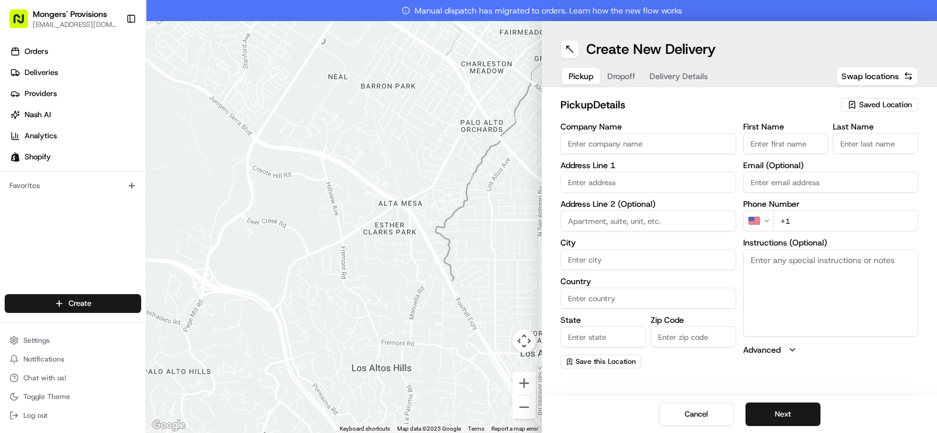
click at [878, 108] on span "Saved Location" at bounding box center [885, 105] width 53 height 11
click at [839, 146] on span "Mongers Provisions" at bounding box center [860, 149] width 144 height 11
type input "Mongers Provisions"
type input "[STREET_ADDRESS]"
type input "Berkley"
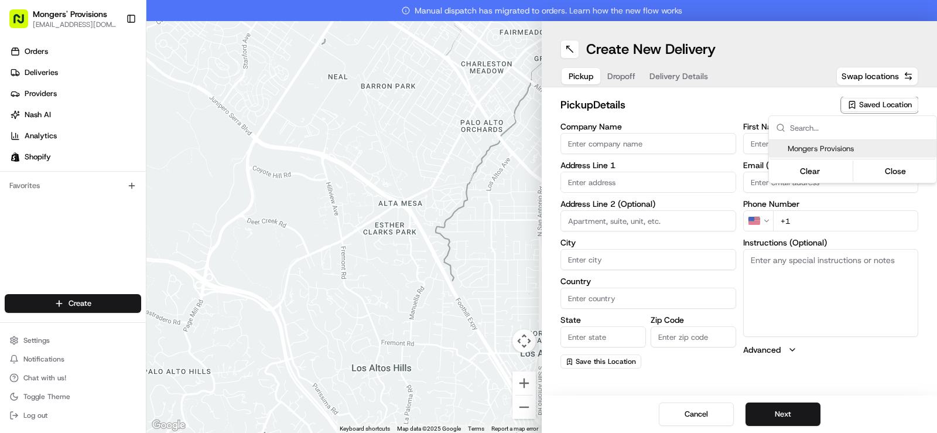
type input "US"
type input "MI"
type input "48072"
type input "[PERSON_NAME]"
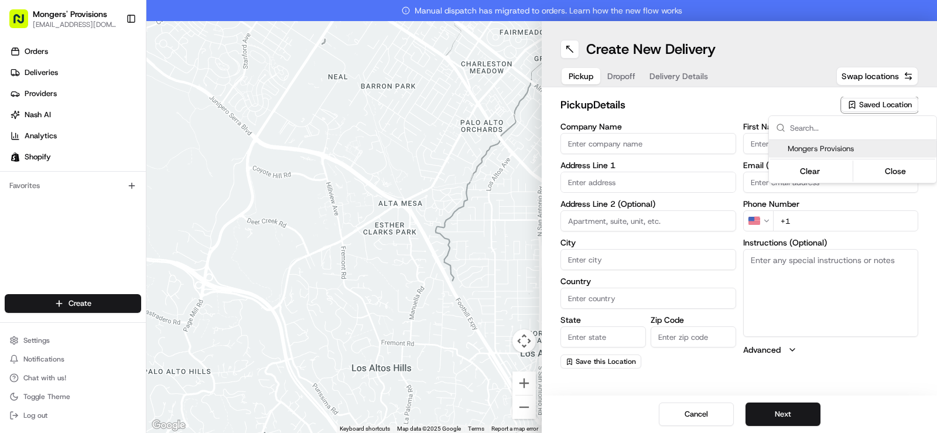
type input "[EMAIL_ADDRESS][DOMAIN_NAME]"
type input "[PHONE_NUMBER]"
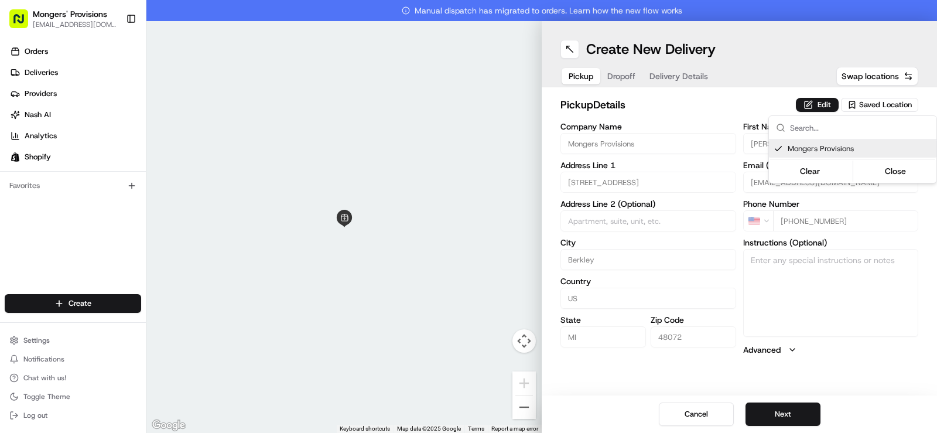
click at [858, 355] on html "Mongers' Provisions [EMAIL_ADDRESS][DOMAIN_NAME] Toggle Sidebar Orders Deliveri…" at bounding box center [468, 216] width 937 height 433
click at [779, 414] on button "Next" at bounding box center [783, 413] width 75 height 23
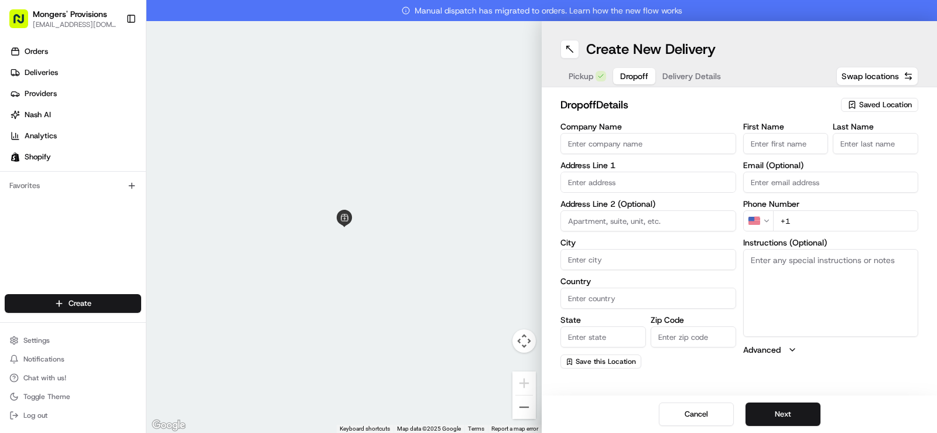
paste input "[PERSON_NAME]"
click at [760, 144] on input "[PERSON_NAME]" at bounding box center [786, 143] width 86 height 21
drag, startPoint x: 803, startPoint y: 145, endPoint x: 776, endPoint y: 147, distance: 26.5
click at [776, 147] on input "[PERSON_NAME]" at bounding box center [786, 143] width 86 height 21
type input "zakary"
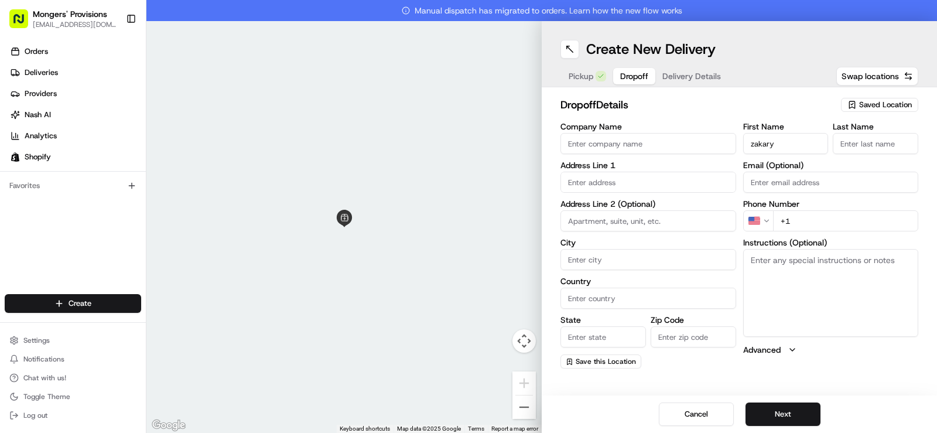
click at [857, 146] on input "Last Name" at bounding box center [876, 143] width 86 height 21
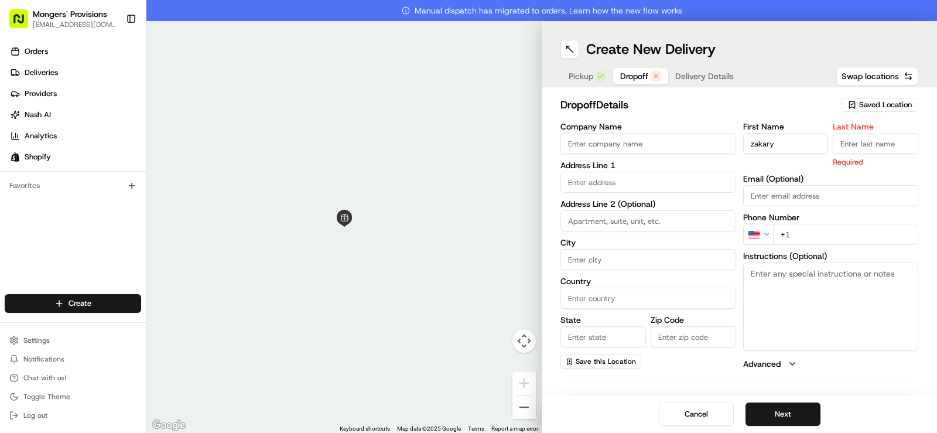
paste input "[PERSON_NAME]"
type input "[PERSON_NAME]"
click at [779, 88] on div "dropoff Details Saved Location Company Name Address Line 1 Address Line 2 (Opti…" at bounding box center [739, 233] width 395 height 292
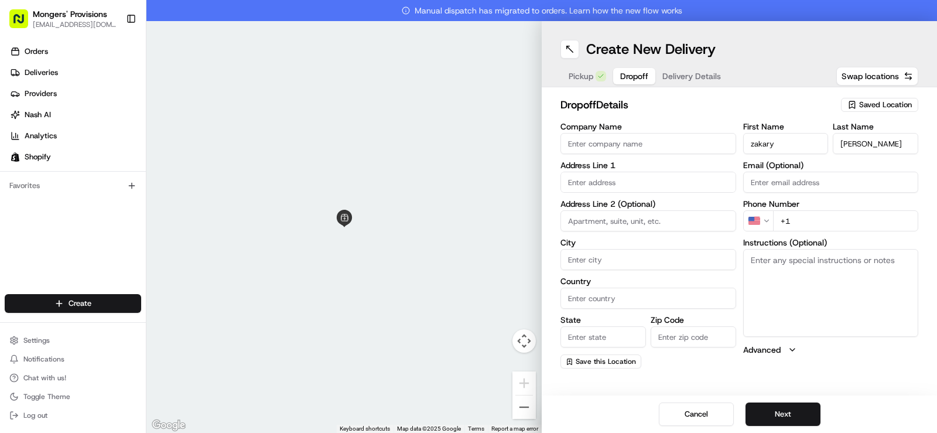
paste input "[PHONE_NUMBER]"
type input "[PHONE_NUMBER]"
click at [610, 182] on input "text" at bounding box center [649, 182] width 176 height 21
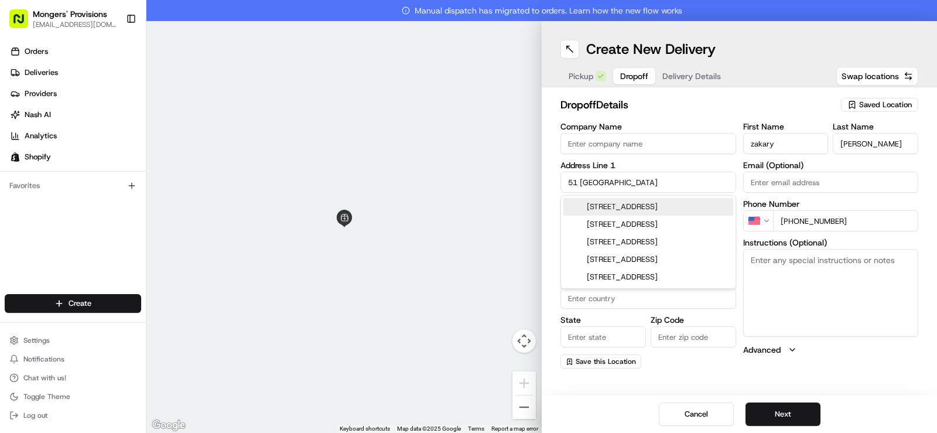
click at [648, 206] on div "[STREET_ADDRESS]" at bounding box center [649, 207] width 170 height 18
type input "[STREET_ADDRESS]"
type input "[GEOGRAPHIC_DATA]"
type input "MI"
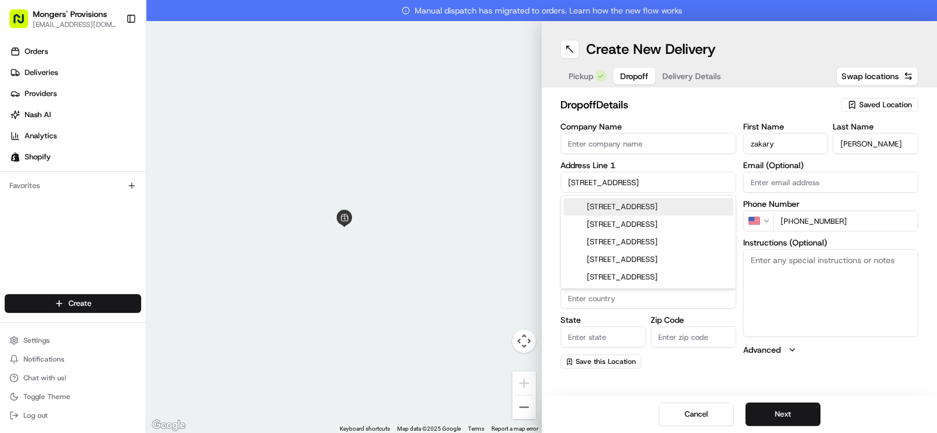
type input "48202"
type input "[STREET_ADDRESS]"
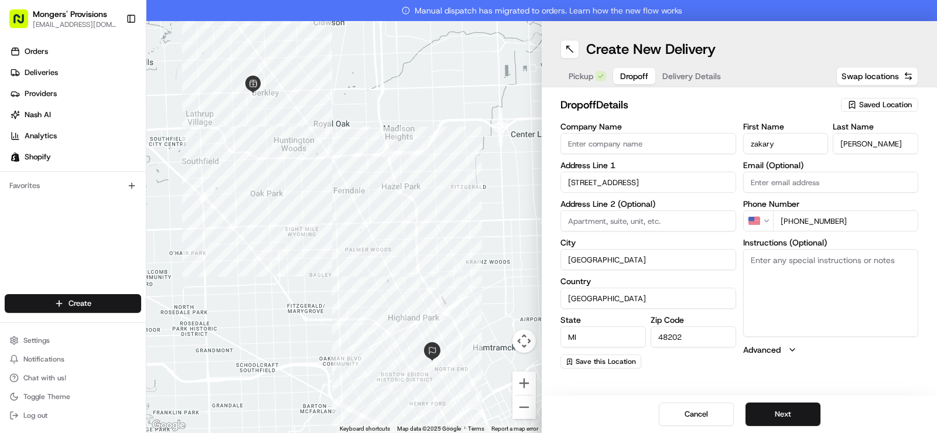
click at [848, 371] on div "dropoff Details Saved Location Company Name Address Line [GEOGRAPHIC_DATA][STRE…" at bounding box center [739, 232] width 395 height 291
click at [789, 416] on button "Next" at bounding box center [783, 413] width 75 height 23
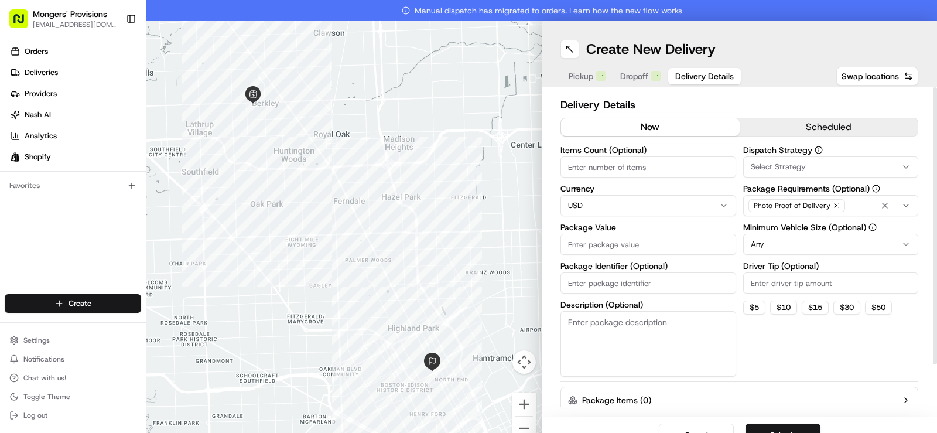
click at [818, 244] on html "Mongers' Provisions [EMAIL_ADDRESS][DOMAIN_NAME] Toggle Sidebar Orders Deliveri…" at bounding box center [468, 216] width 937 height 433
click at [751, 306] on button "$ 5" at bounding box center [754, 308] width 22 height 14
type input "5"
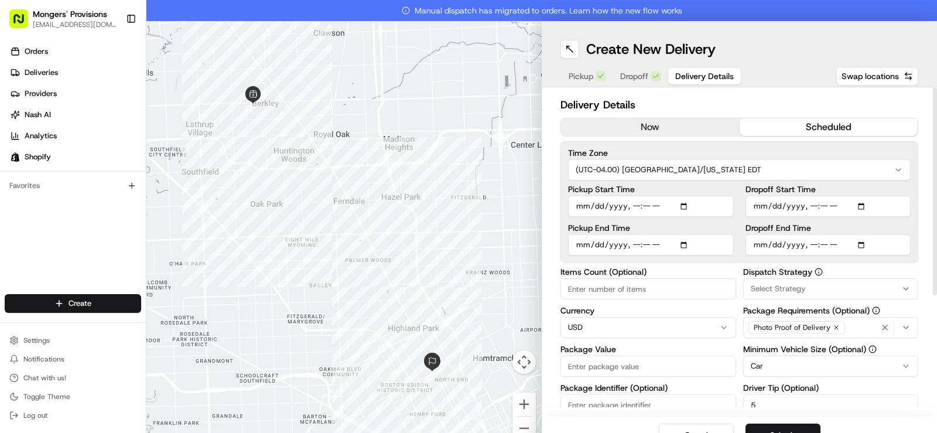
click at [807, 124] on button "scheduled" at bounding box center [829, 127] width 179 height 18
click at [682, 206] on input "Pickup Start Time" at bounding box center [651, 206] width 166 height 21
type input "[DATE]T12:26"
click at [855, 243] on input "Dropoff End Time" at bounding box center [829, 244] width 166 height 21
type input "[DATE]T14:00"
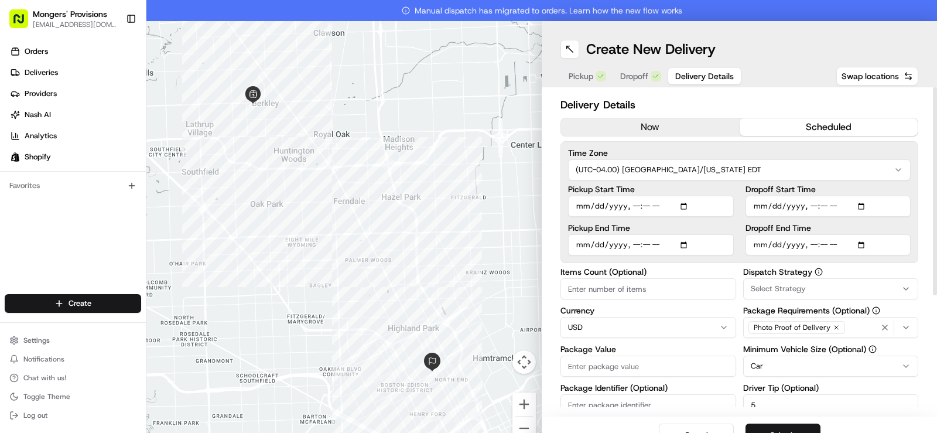
click at [776, 66] on div "Pickup Dropoff Delivery Details Swap locations" at bounding box center [740, 76] width 358 height 21
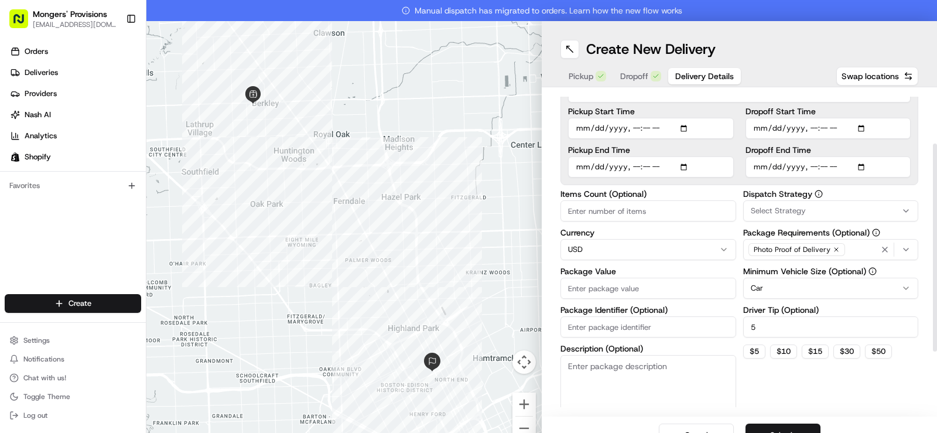
scroll to position [84, 0]
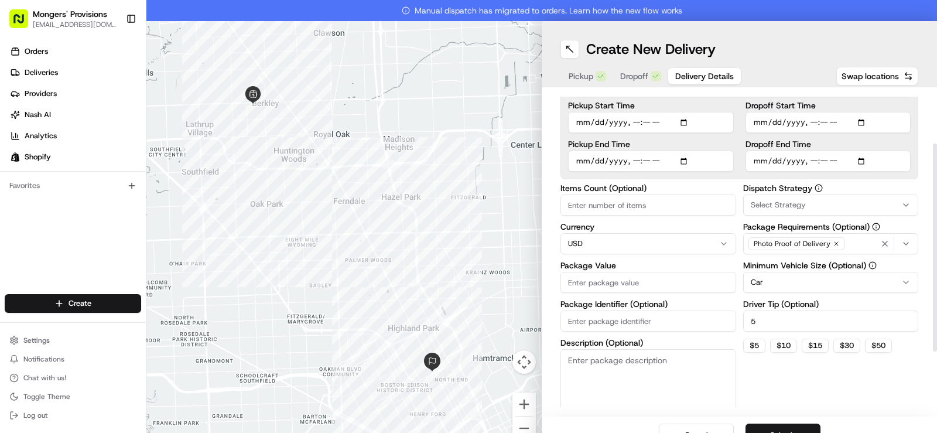
drag, startPoint x: 926, startPoint y: 234, endPoint x: 934, endPoint y: 291, distance: 56.8
click at [934, 291] on div at bounding box center [935, 248] width 4 height 208
click at [768, 426] on button "Submit" at bounding box center [783, 435] width 75 height 23
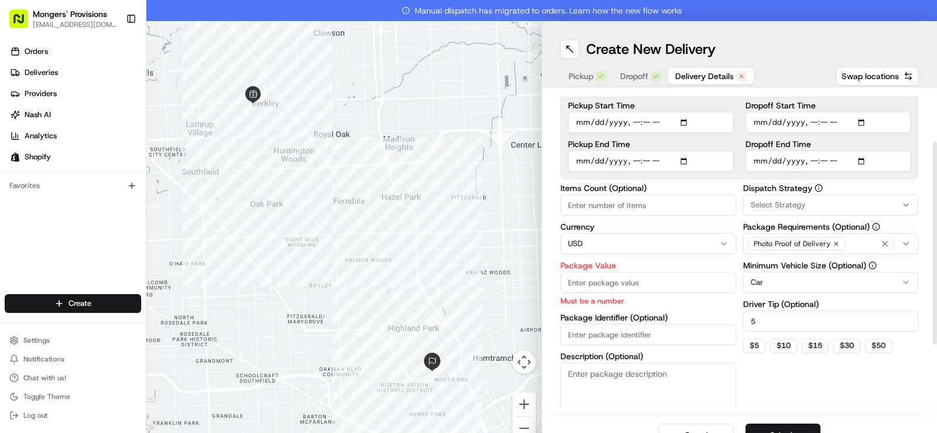
click at [584, 283] on input "Package Value" at bounding box center [649, 282] width 176 height 21
type input "100"
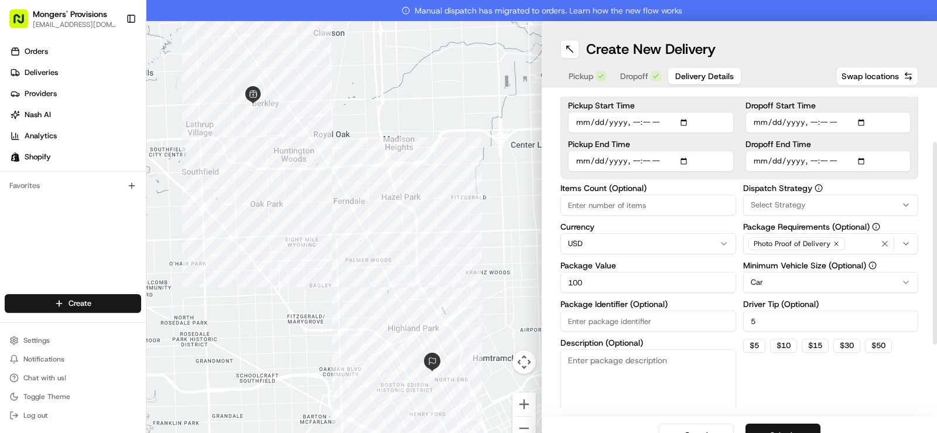
click at [776, 427] on button "Submit" at bounding box center [783, 435] width 75 height 23
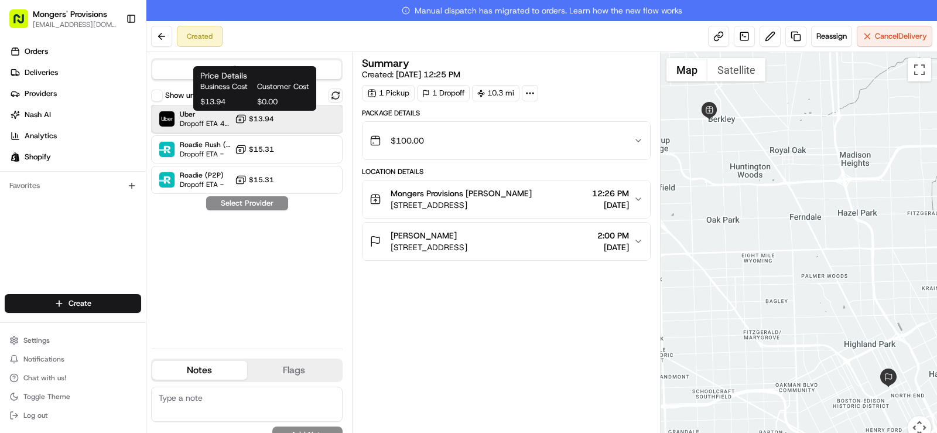
click at [279, 115] on div "Uber Dropoff ETA 48 minutes $13.94" at bounding box center [247, 119] width 192 height 28
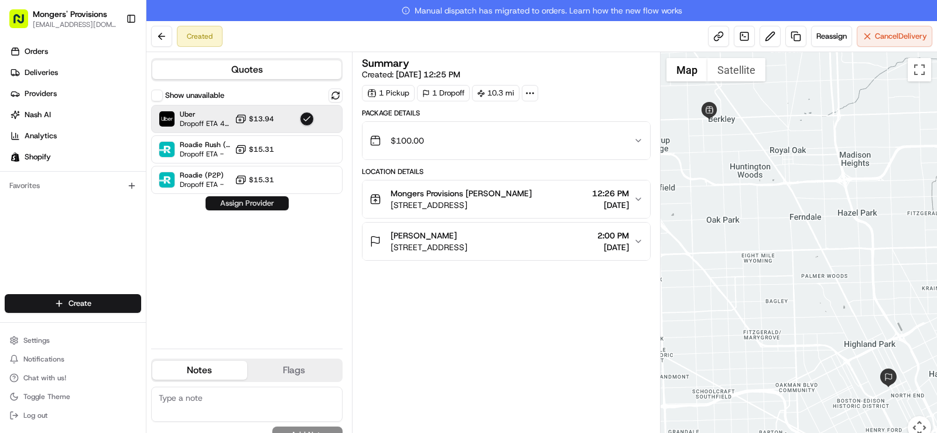
click at [254, 204] on button "Assign Provider" at bounding box center [247, 203] width 83 height 14
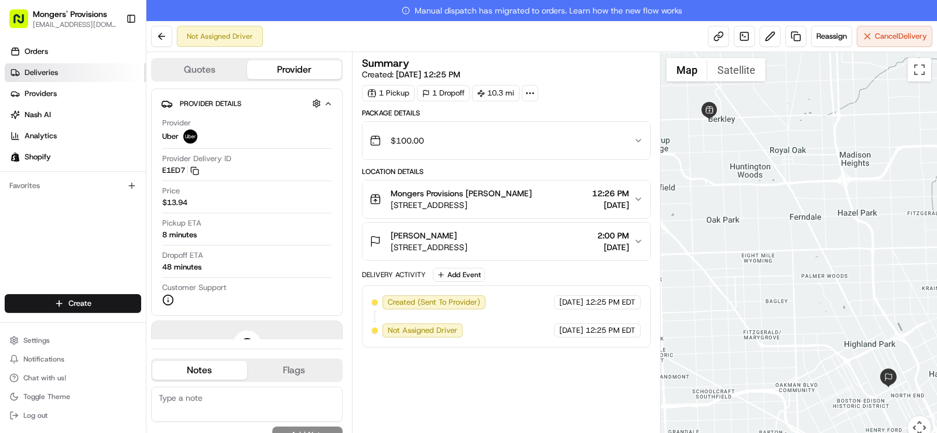
click at [70, 76] on link "Deliveries" at bounding box center [75, 72] width 141 height 19
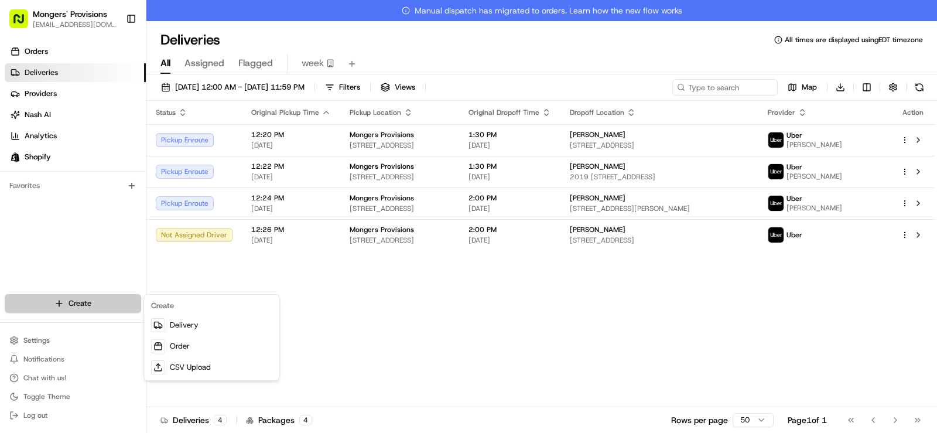
click at [87, 306] on html "Mongers' Provisions [EMAIL_ADDRESS][DOMAIN_NAME] Toggle Sidebar Orders Deliveri…" at bounding box center [468, 216] width 937 height 433
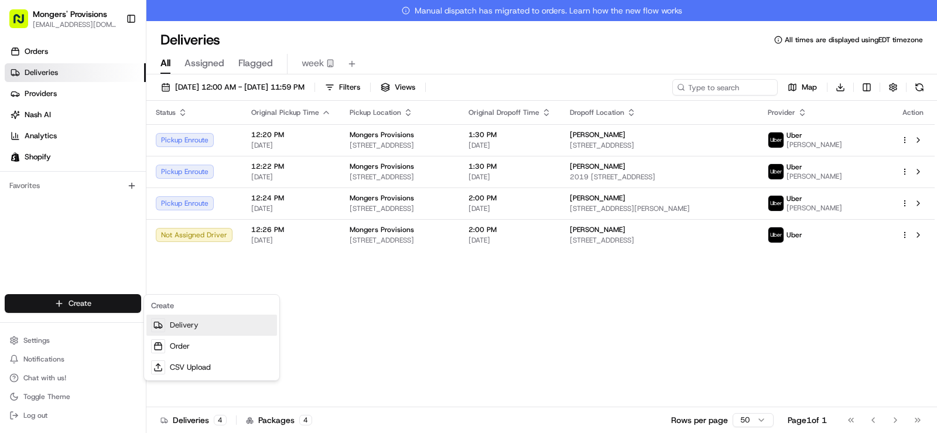
click at [182, 327] on link "Delivery" at bounding box center [211, 325] width 131 height 21
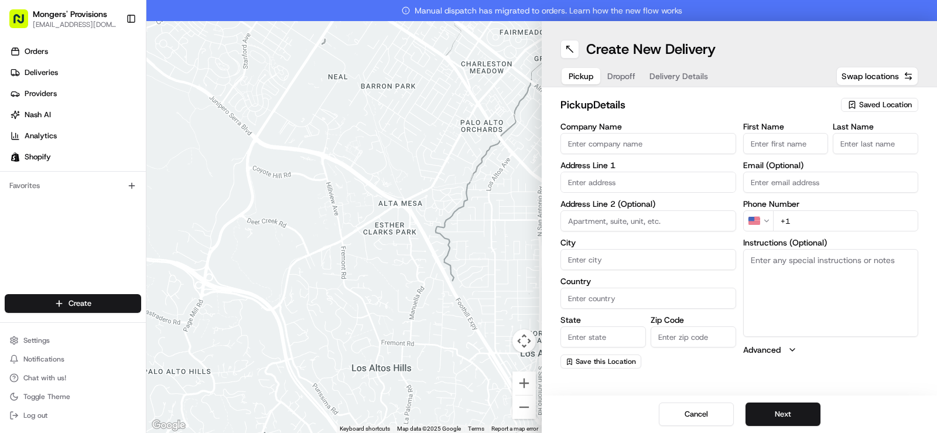
click at [882, 107] on span "Saved Location" at bounding box center [885, 105] width 53 height 11
click at [848, 146] on span "Mongers Provisions" at bounding box center [860, 149] width 144 height 11
type input "Mongers Provisions"
type input "[STREET_ADDRESS]"
type input "Berkley"
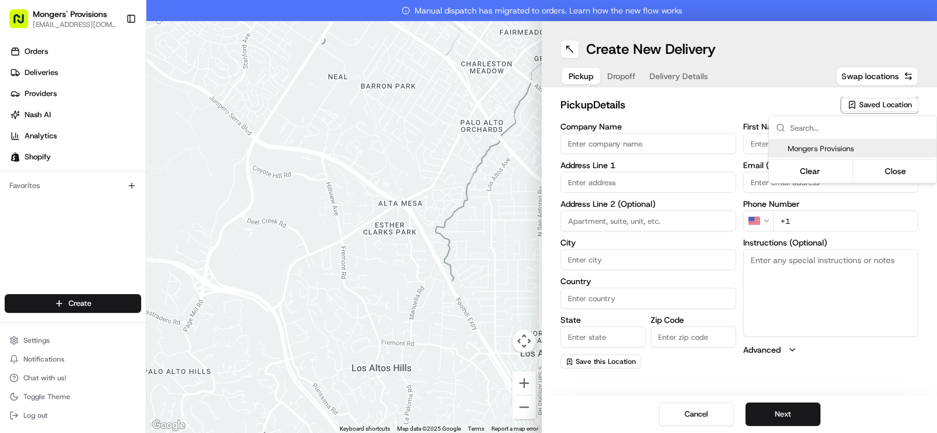
type input "US"
type input "MI"
type input "48072"
type input "[PERSON_NAME]"
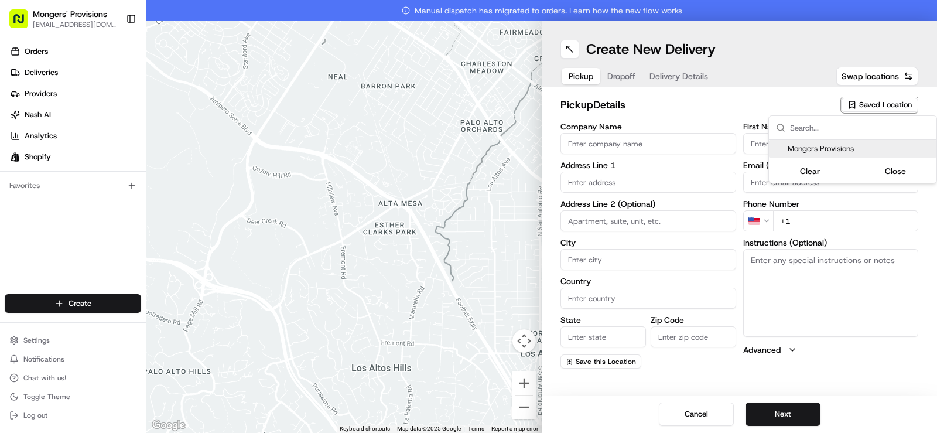
type input "[EMAIL_ADDRESS][DOMAIN_NAME]"
type input "[PHONE_NUMBER]"
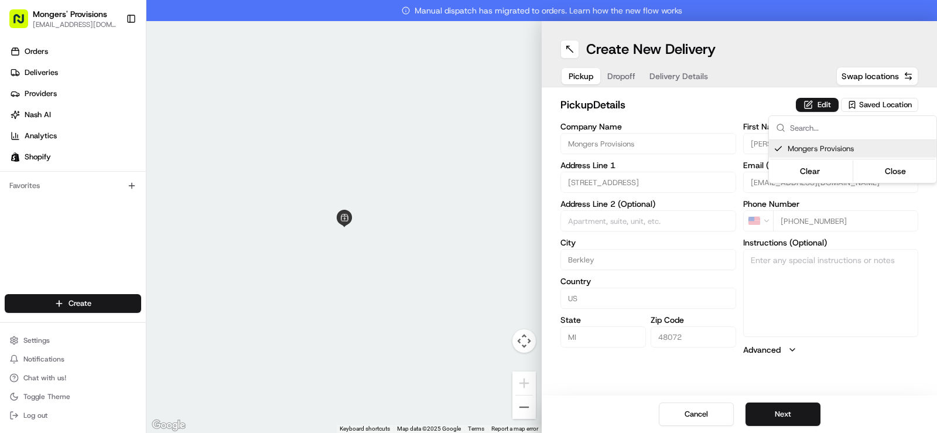
click at [875, 361] on html "Mongers' Provisions [EMAIL_ADDRESS][DOMAIN_NAME] Toggle Sidebar Orders Deliveri…" at bounding box center [468, 216] width 937 height 433
click at [791, 411] on button "Next" at bounding box center [783, 413] width 75 height 23
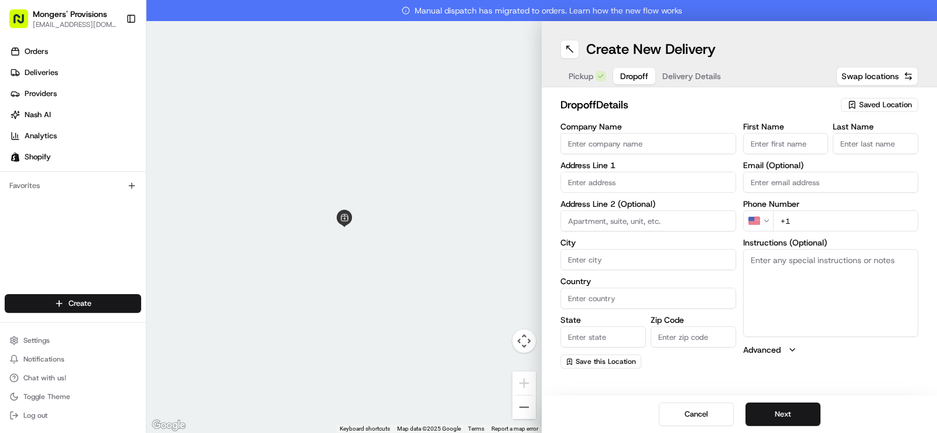
paste input "[PERSON_NAME]"
drag, startPoint x: 796, startPoint y: 144, endPoint x: 776, endPoint y: 147, distance: 20.8
click at [776, 147] on input "[PERSON_NAME]" at bounding box center [786, 143] width 86 height 21
type input "Gillian"
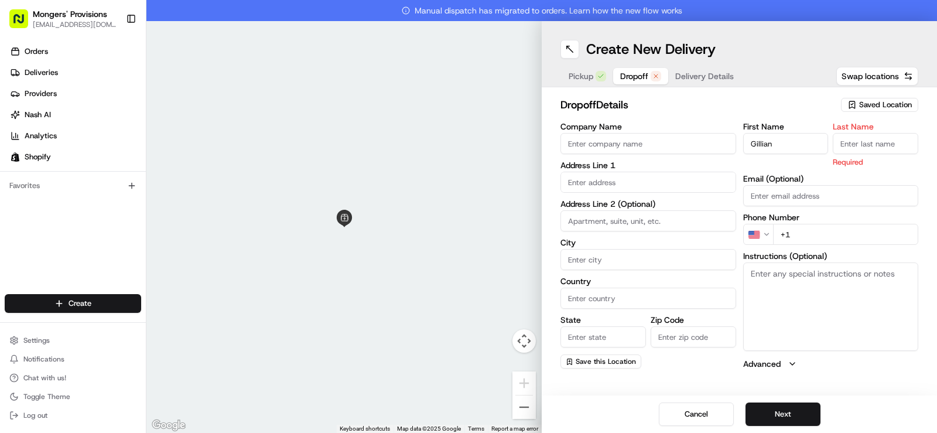
paste input "[PERSON_NAME]"
type input "[PERSON_NAME]"
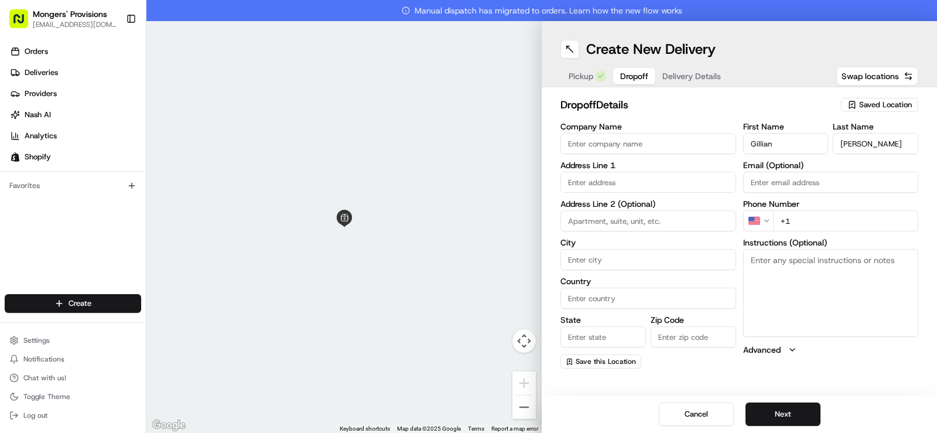
paste input "[PHONE_NUMBER]"
type input "[PHONE_NUMBER]"
click at [777, 79] on div "Pickup Dropoff Delivery Details Swap locations" at bounding box center [740, 76] width 358 height 21
click at [612, 189] on input "text" at bounding box center [649, 182] width 176 height 21
click at [664, 210] on div "[STREET_ADDRESS]" at bounding box center [649, 207] width 170 height 18
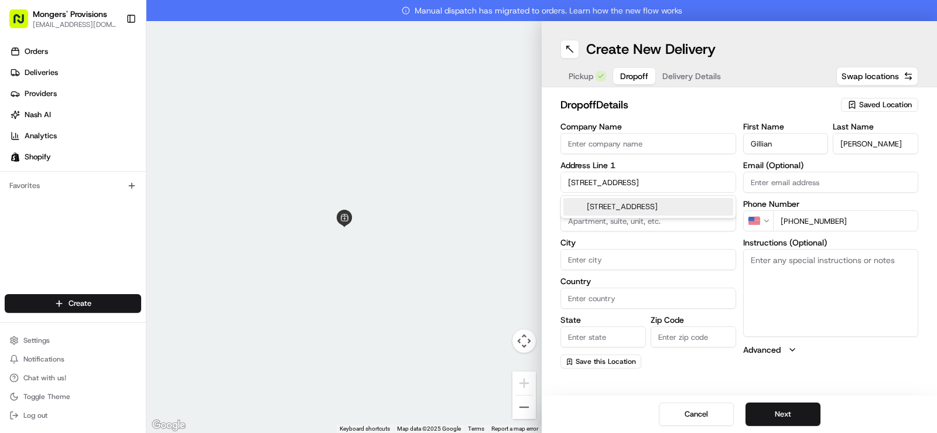
type input "[STREET_ADDRESS]"
type input "[GEOGRAPHIC_DATA]"
type input "MI"
type input "48307"
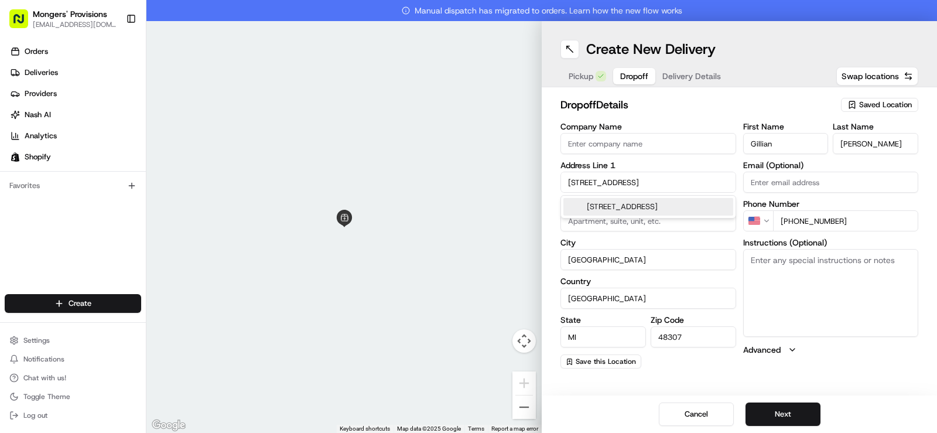
type input "[STREET_ADDRESS]"
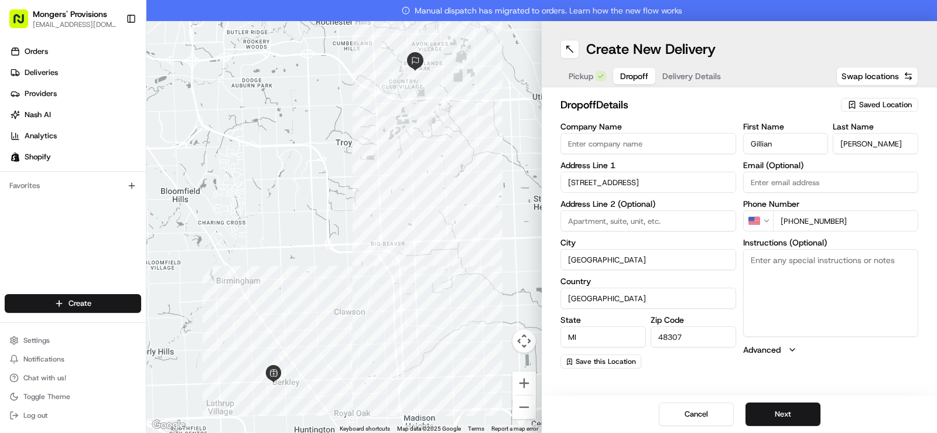
click at [887, 361] on div "First Name [PERSON_NAME] Last Name [PERSON_NAME] Email (Optional) Phone Number …" at bounding box center [831, 245] width 176 height 246
click at [775, 414] on button "Next" at bounding box center [783, 413] width 75 height 23
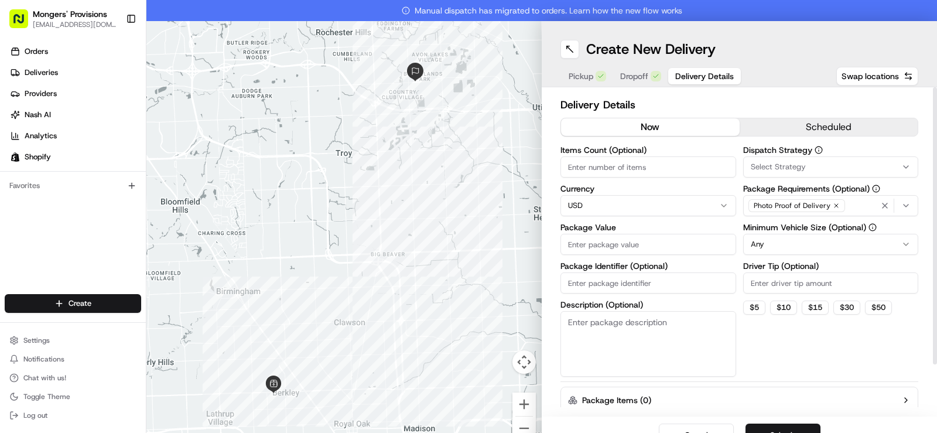
click at [798, 138] on div "now scheduled" at bounding box center [740, 129] width 358 height 23
click at [800, 128] on button "scheduled" at bounding box center [829, 127] width 179 height 18
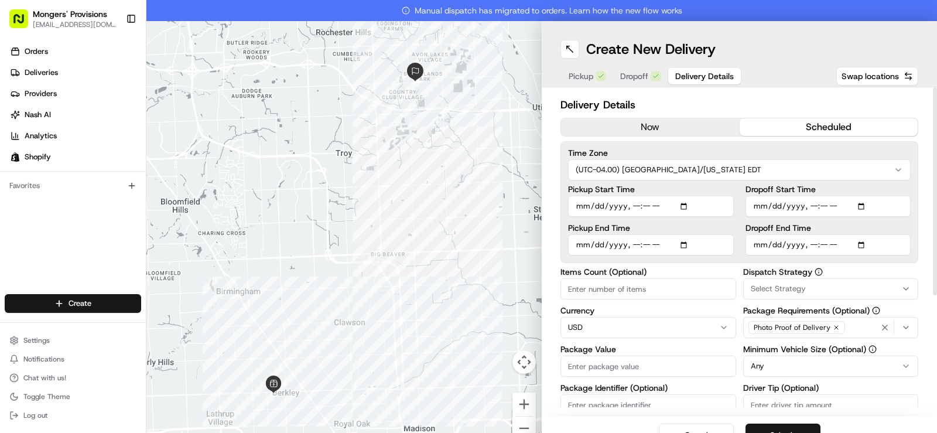
click at [679, 209] on input "Pickup Start Time" at bounding box center [651, 206] width 166 height 21
type input "[DATE]T12:28"
click at [858, 245] on input "Dropoff End Time" at bounding box center [829, 244] width 166 height 21
click at [904, 203] on div "Time Zone (UTC-04.00) [GEOGRAPHIC_DATA]/[US_STATE] EDT Pickup Start Time Pickup…" at bounding box center [740, 202] width 358 height 122
click at [853, 243] on input "Dropoff End Time" at bounding box center [829, 244] width 166 height 21
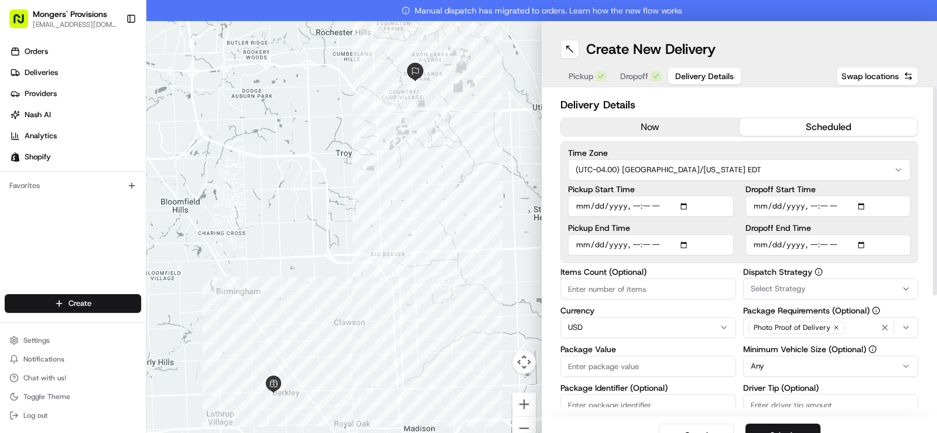
type input "[DATE]T14:00"
click at [918, 201] on div "Delivery Details now scheduled Time Zone (UTC-04.00) [GEOGRAPHIC_DATA]/[US_STAT…" at bounding box center [739, 251] width 395 height 329
click at [679, 206] on input "Pickup Start Time" at bounding box center [651, 206] width 166 height 21
type input "[DATE]T12:40"
click at [919, 175] on div "Delivery Details now scheduled Time Zone (UTC-04.00) [GEOGRAPHIC_DATA]/[US_STAT…" at bounding box center [739, 251] width 395 height 329
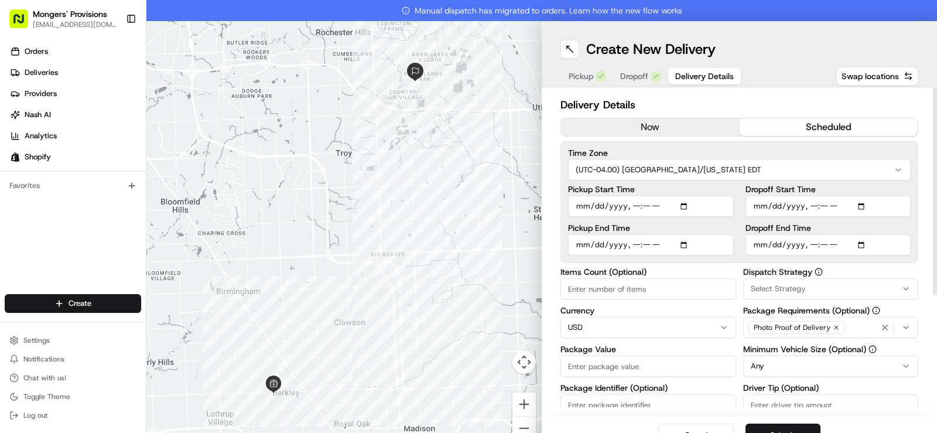
click at [612, 363] on input "Package Value" at bounding box center [649, 366] width 176 height 21
type input "100"
click at [917, 264] on div "Delivery Details now scheduled Time Zone (UTC-04.00) [GEOGRAPHIC_DATA]/[US_STAT…" at bounding box center [739, 251] width 395 height 329
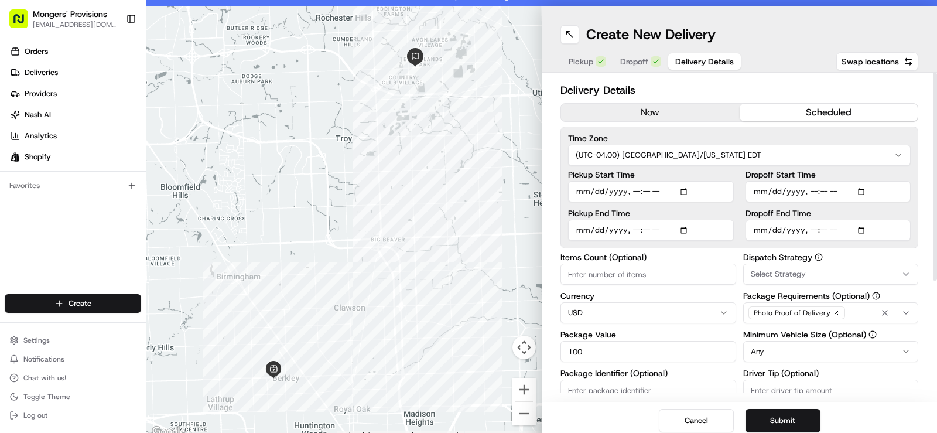
scroll to position [21, 0]
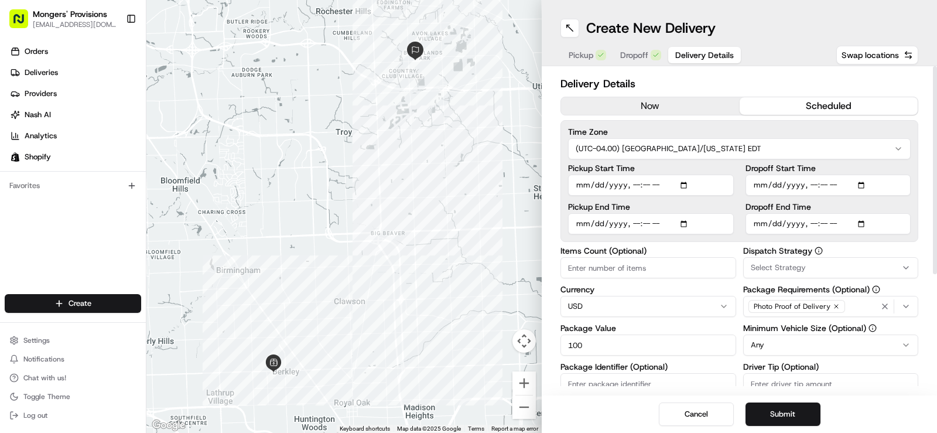
click at [876, 348] on html "Mongers' Provisions [EMAIL_ADDRESS][DOMAIN_NAME] Toggle Sidebar Orders Deliveri…" at bounding box center [468, 216] width 937 height 433
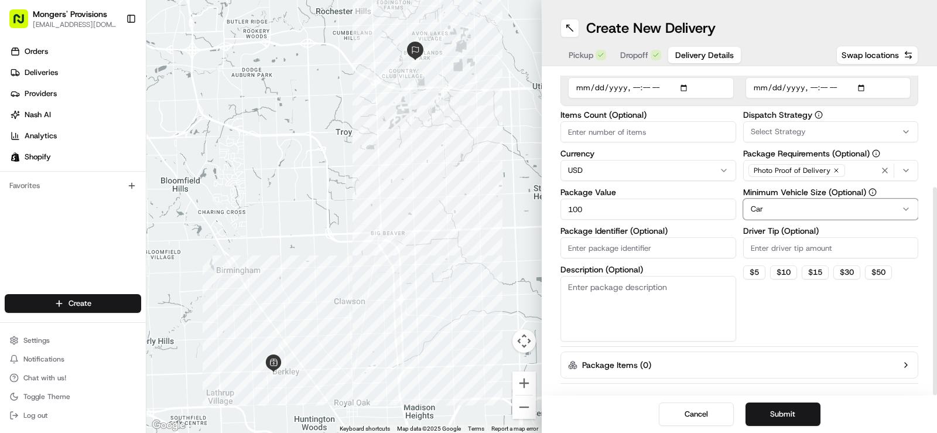
scroll to position [180, 0]
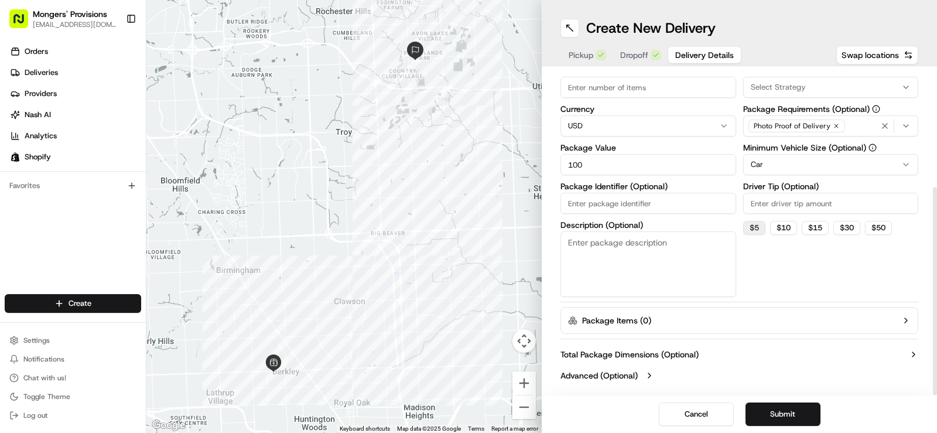
click at [749, 226] on button "$ 5" at bounding box center [754, 228] width 22 height 14
type input "5"
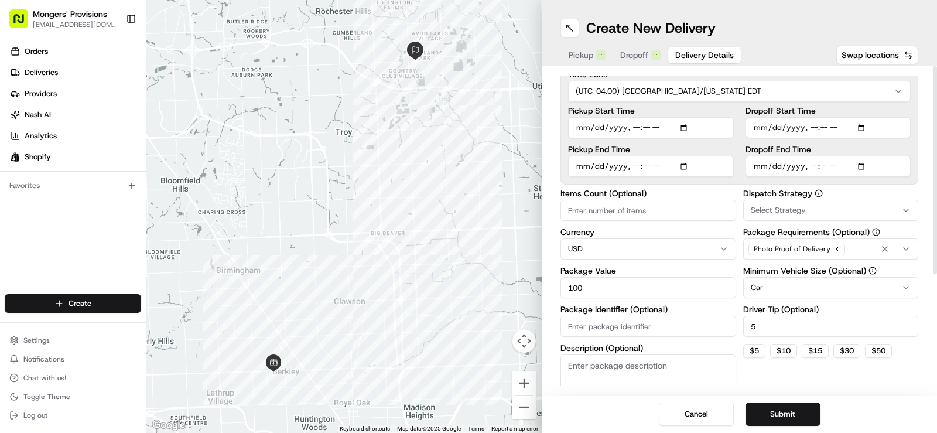
scroll to position [0, 0]
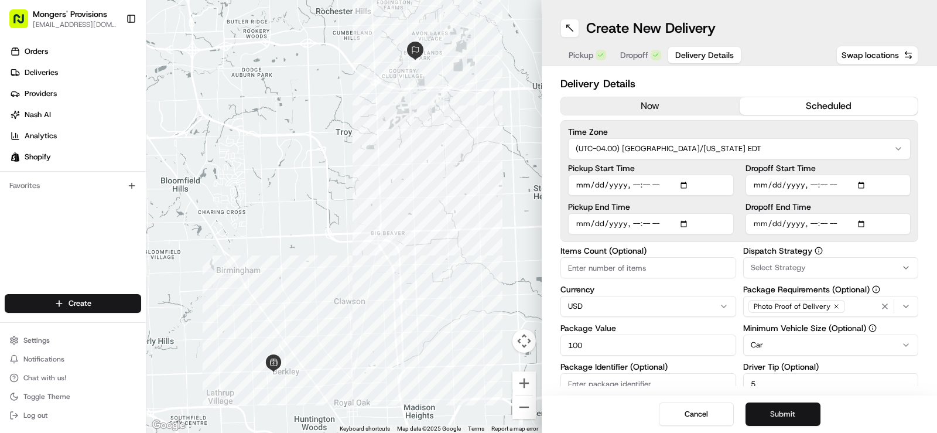
click at [779, 416] on button "Submit" at bounding box center [783, 413] width 75 height 23
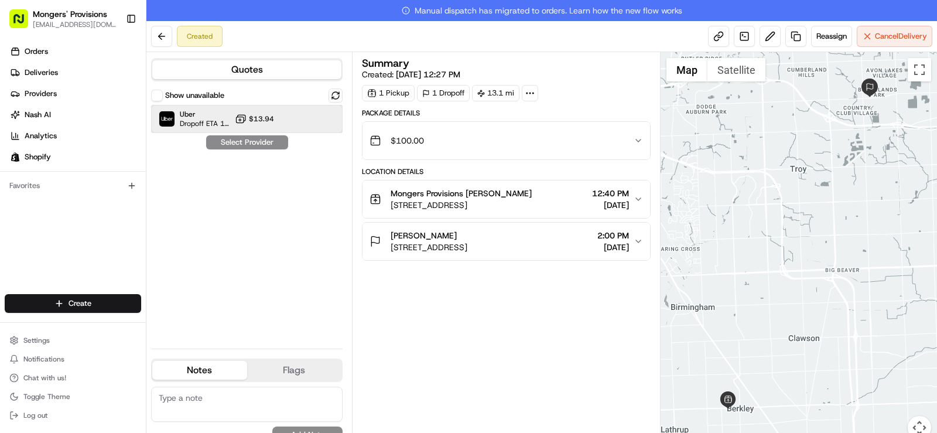
click at [290, 124] on div "Uber Dropoff ETA 1 hour $13.94" at bounding box center [247, 119] width 192 height 28
click at [255, 145] on button "Assign Provider" at bounding box center [247, 142] width 83 height 14
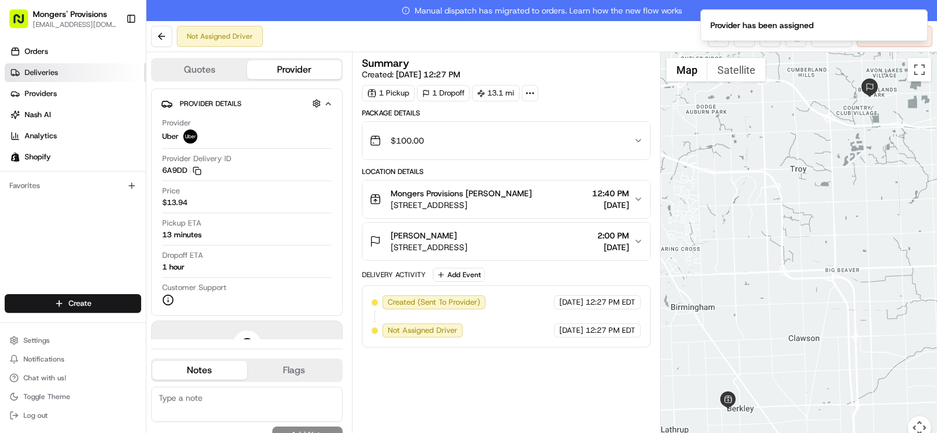
click at [47, 71] on span "Deliveries" at bounding box center [41, 72] width 33 height 11
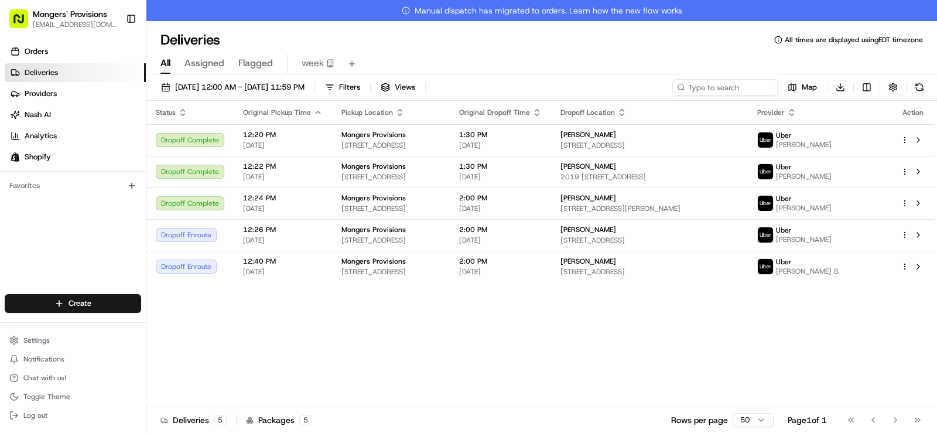
click at [362, 404] on div "Status Original Pickup Time Pickup Location Original Dropoff Time Dropoff Locat…" at bounding box center [540, 264] width 788 height 327
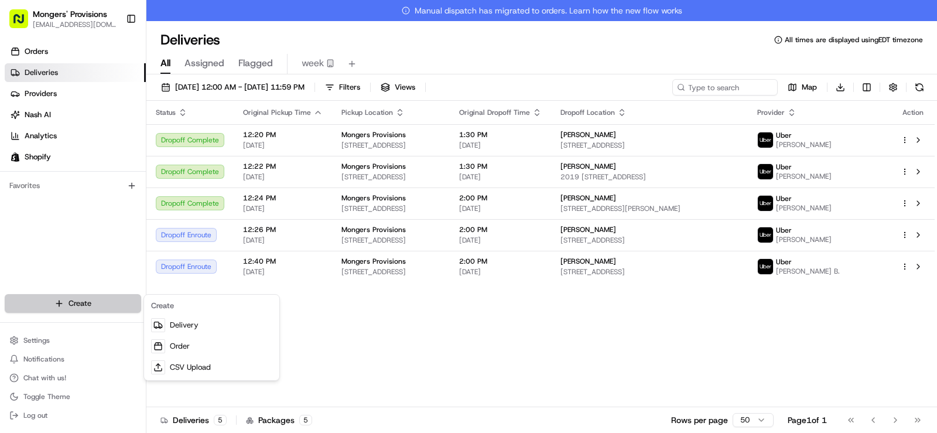
click at [81, 310] on html "Mongers' Provisions [EMAIL_ADDRESS][DOMAIN_NAME] Toggle Sidebar Orders Deliveri…" at bounding box center [468, 216] width 937 height 433
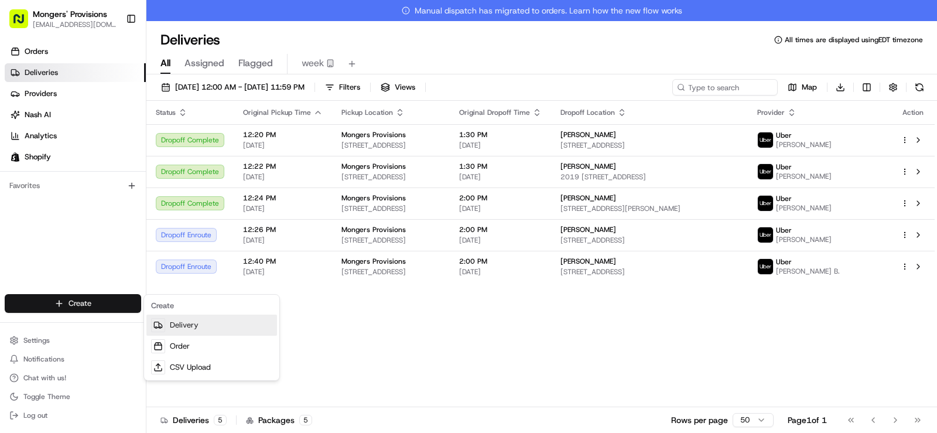
click at [180, 328] on link "Delivery" at bounding box center [211, 325] width 131 height 21
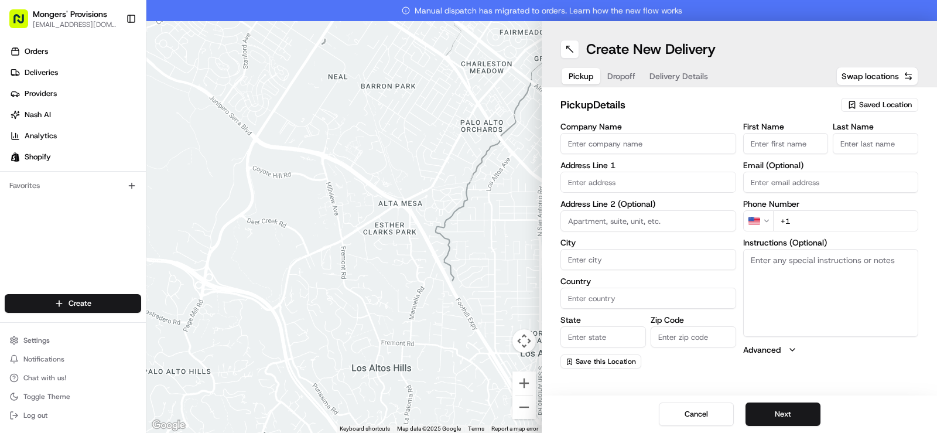
click at [891, 101] on span "Saved Location" at bounding box center [885, 105] width 53 height 11
click at [843, 146] on span "Mongers Provisions" at bounding box center [860, 149] width 144 height 11
type input "Mongers Provisions"
type input "[STREET_ADDRESS]"
type input "Berkley"
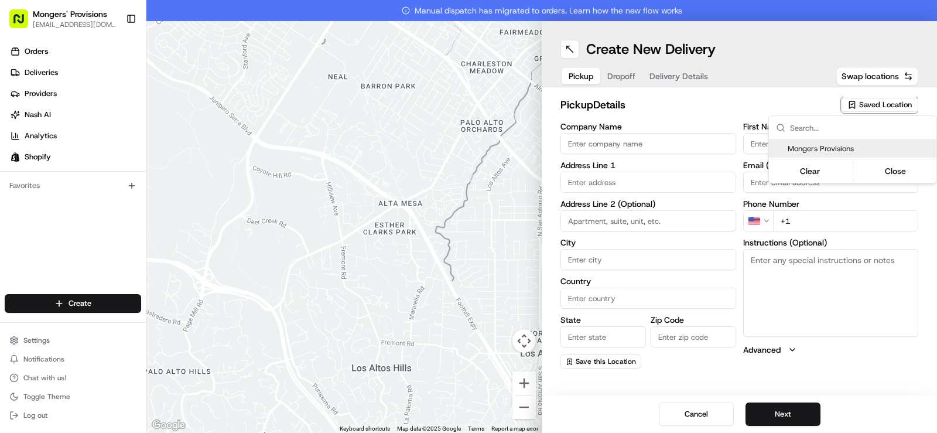
type input "US"
type input "MI"
type input "48072"
type input "[PERSON_NAME]"
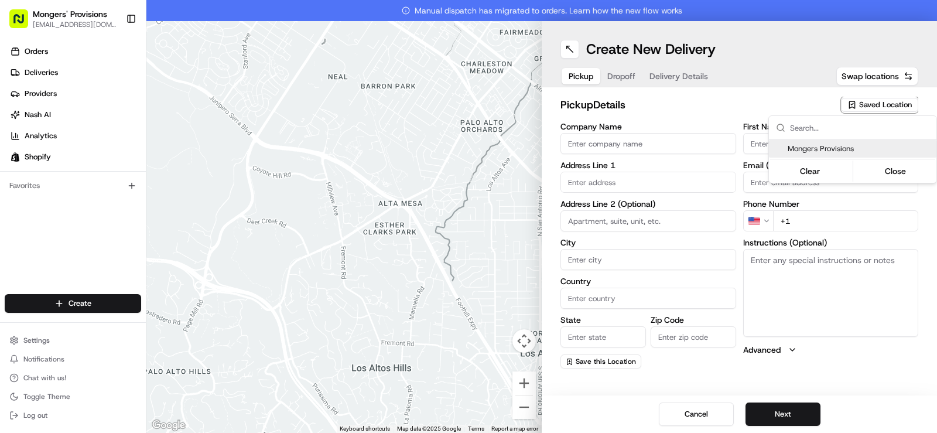
type input "[EMAIL_ADDRESS][DOMAIN_NAME]"
type input "[PHONE_NUMBER]"
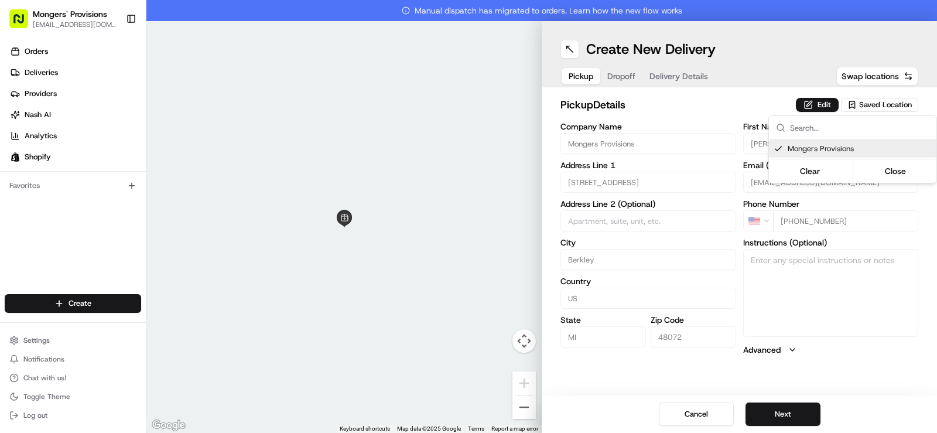
click at [805, 56] on html "Mongers' Provisions [EMAIL_ADDRESS][DOMAIN_NAME] Toggle Sidebar Orders Deliveri…" at bounding box center [468, 216] width 937 height 433
click at [788, 410] on button "Next" at bounding box center [783, 413] width 75 height 23
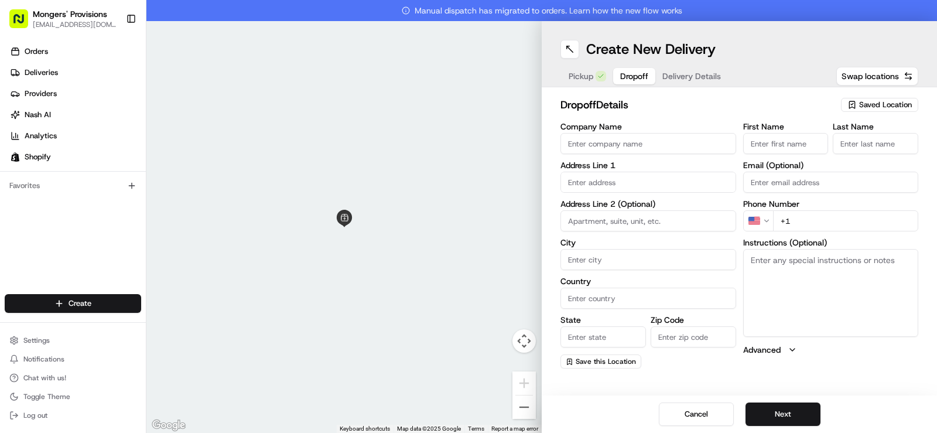
paste input "[PERSON_NAME]"
click at [762, 142] on input "[PERSON_NAME]" at bounding box center [786, 143] width 86 height 21
drag, startPoint x: 800, startPoint y: 145, endPoint x: 776, endPoint y: 148, distance: 24.8
click at [776, 148] on input "[PERSON_NAME]" at bounding box center [786, 143] width 86 height 21
type input "[PERSON_NAME]"
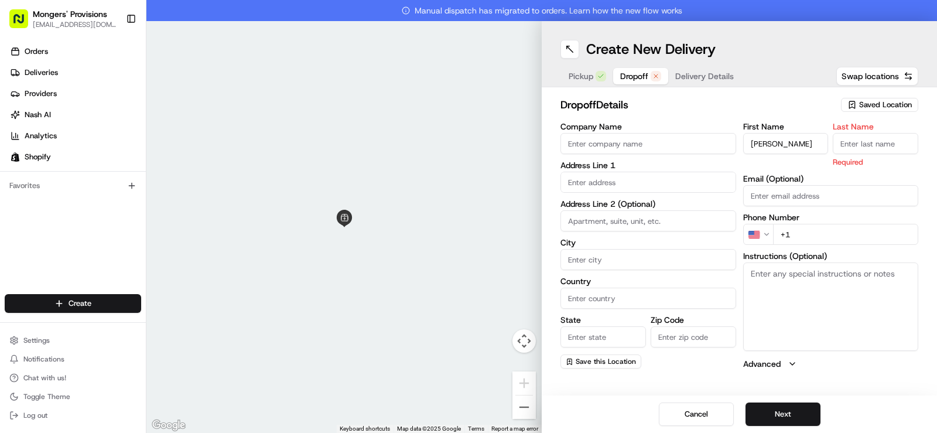
click at [876, 143] on input "Last Name" at bounding box center [876, 143] width 86 height 21
paste input "[PERSON_NAME]"
type input "[PERSON_NAME]"
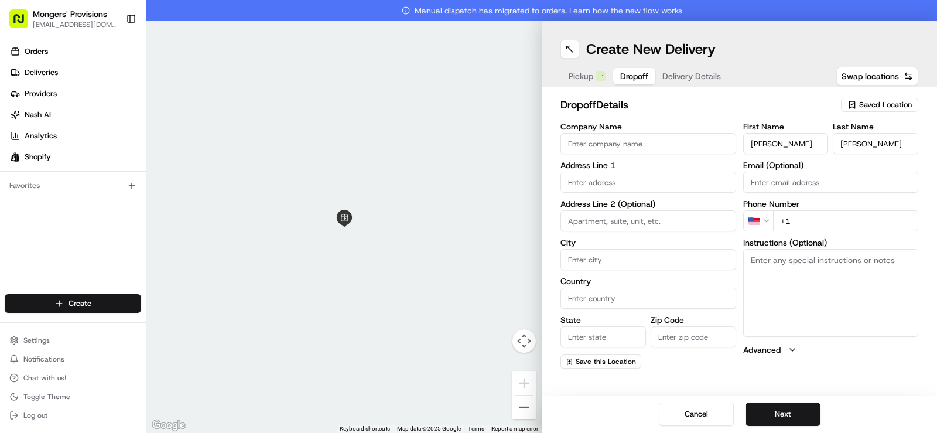
paste input "[PHONE_NUMBER]"
type input "[PHONE_NUMBER]"
click at [611, 183] on input "text" at bounding box center [649, 182] width 176 height 21
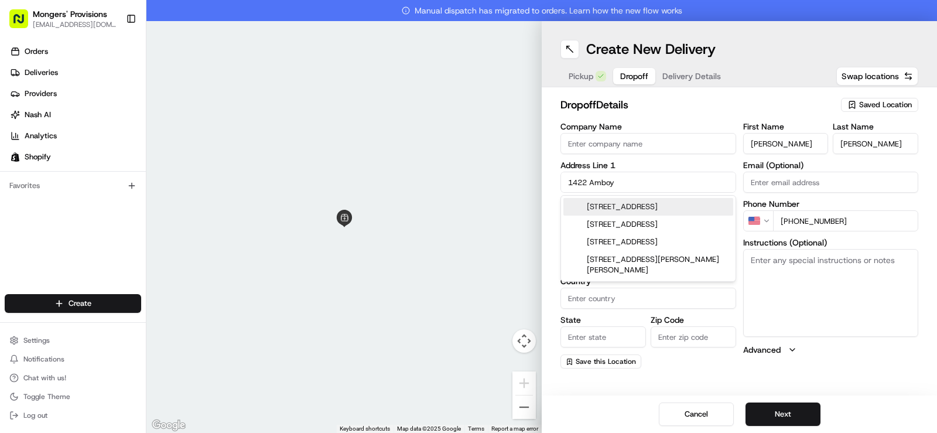
click at [618, 214] on div "[STREET_ADDRESS]" at bounding box center [649, 207] width 170 height 18
type input "[STREET_ADDRESS]"
type input "[GEOGRAPHIC_DATA]"
type input "MI"
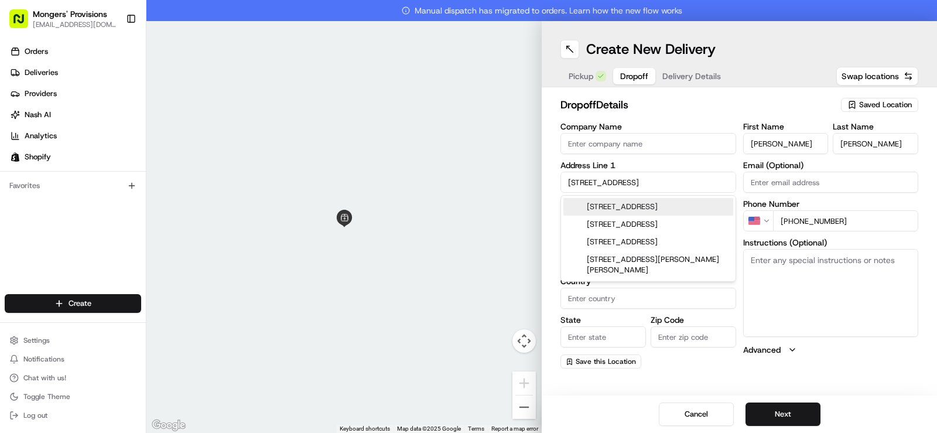
type input "48127"
type input "[STREET_ADDRESS]"
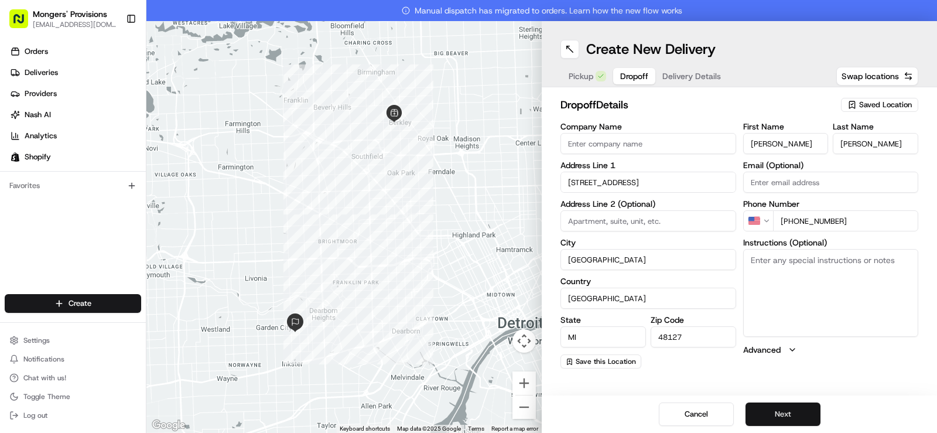
click at [794, 411] on button "Next" at bounding box center [783, 413] width 75 height 23
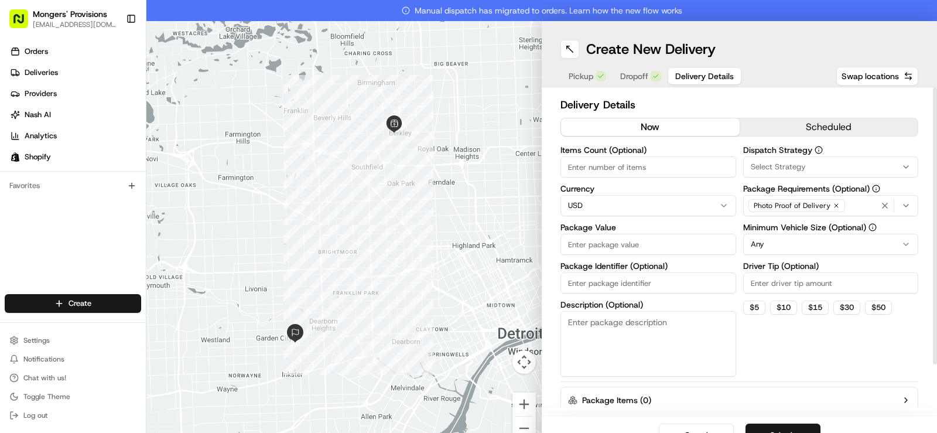
click at [664, 168] on input "Items Count (Optional)" at bounding box center [649, 166] width 176 height 21
click at [770, 167] on span "Select Strategy" at bounding box center [778, 167] width 55 height 11
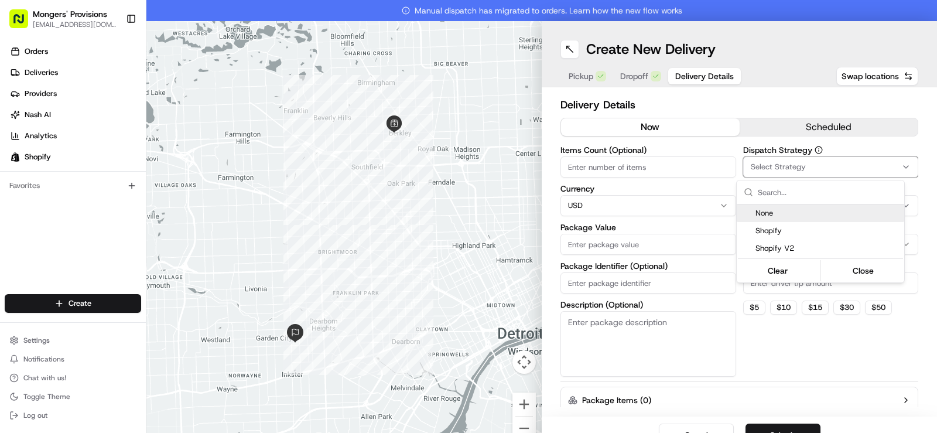
click at [770, 172] on html "Mongers' Provisions [EMAIL_ADDRESS][DOMAIN_NAME] Toggle Sidebar Orders Deliveri…" at bounding box center [468, 216] width 937 height 433
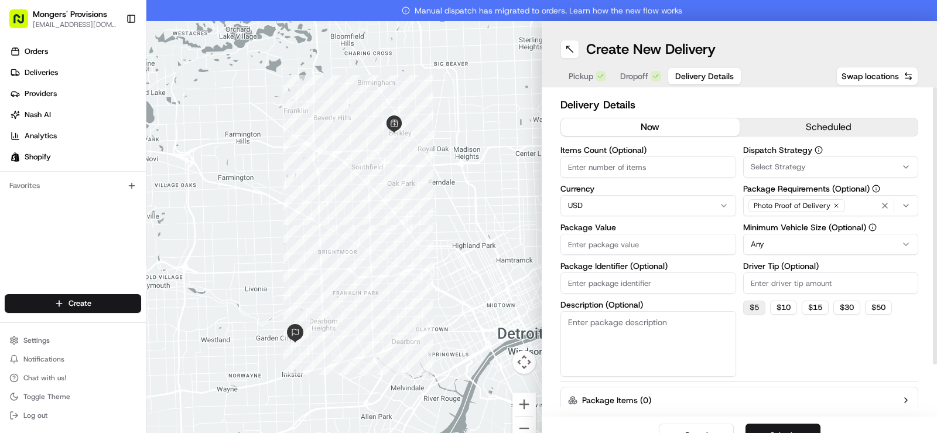
click at [753, 308] on button "$ 5" at bounding box center [754, 308] width 22 height 14
type input "5"
click at [648, 250] on input "Package Value" at bounding box center [649, 244] width 176 height 21
type input "100"
click at [839, 341] on div "Dispatch Strategy Select Strategy Package Requirements (Optional) Photo Proof o…" at bounding box center [831, 261] width 176 height 231
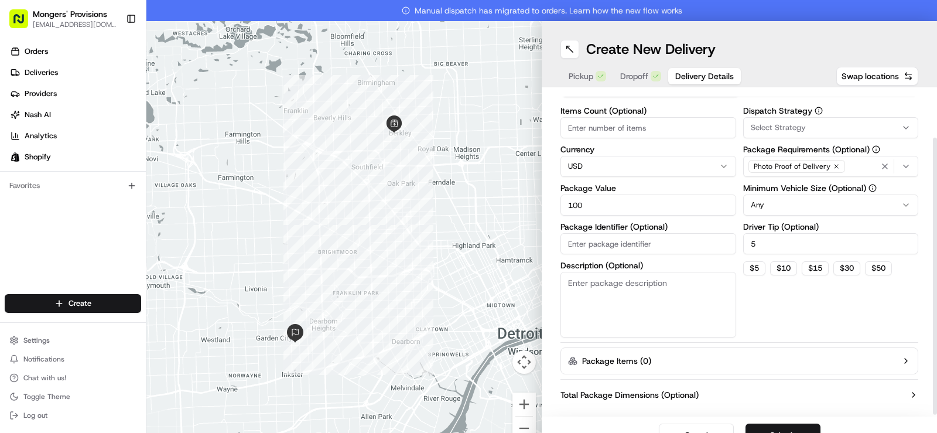
scroll to position [59, 0]
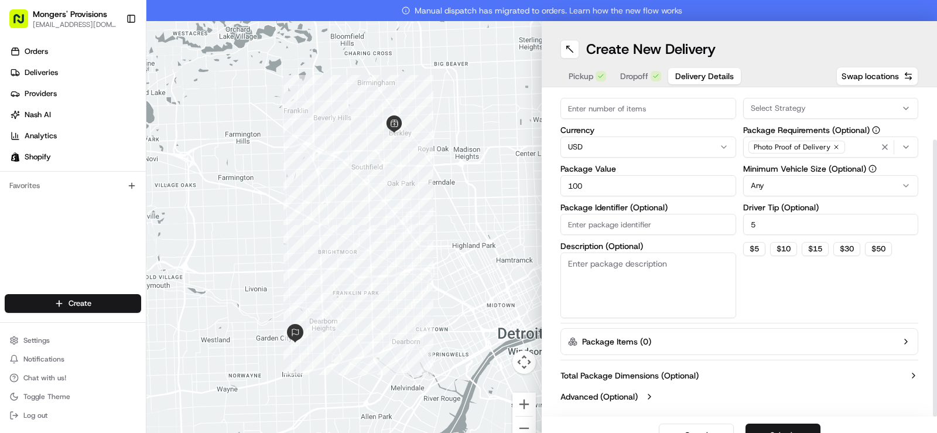
click at [818, 180] on html "Mongers' Provisions [EMAIL_ADDRESS][DOMAIN_NAME] Toggle Sidebar Orders Deliveri…" at bounding box center [468, 216] width 937 height 433
click at [795, 278] on div "Dispatch Strategy Select Strategy Package Requirements (Optional) Photo Proof o…" at bounding box center [831, 202] width 176 height 231
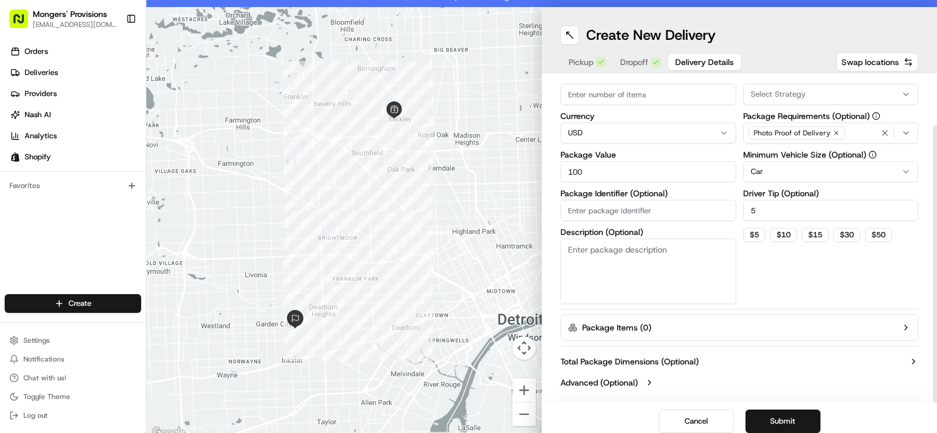
scroll to position [21, 0]
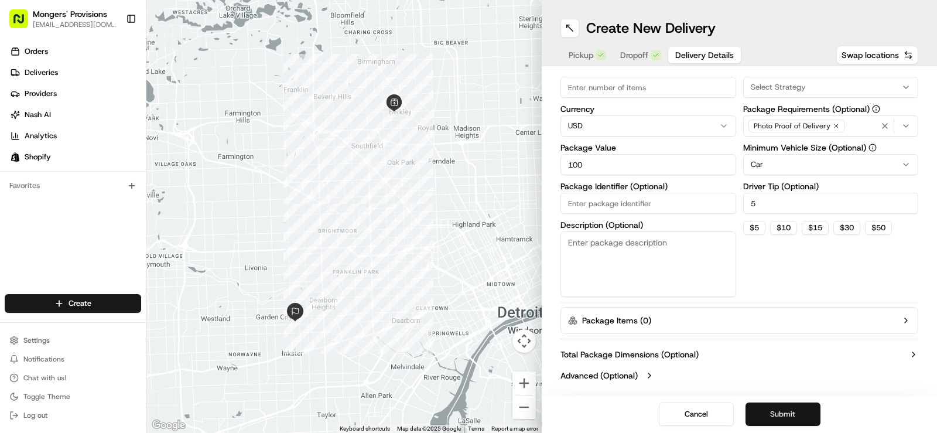
click at [779, 416] on button "Submit" at bounding box center [783, 413] width 75 height 23
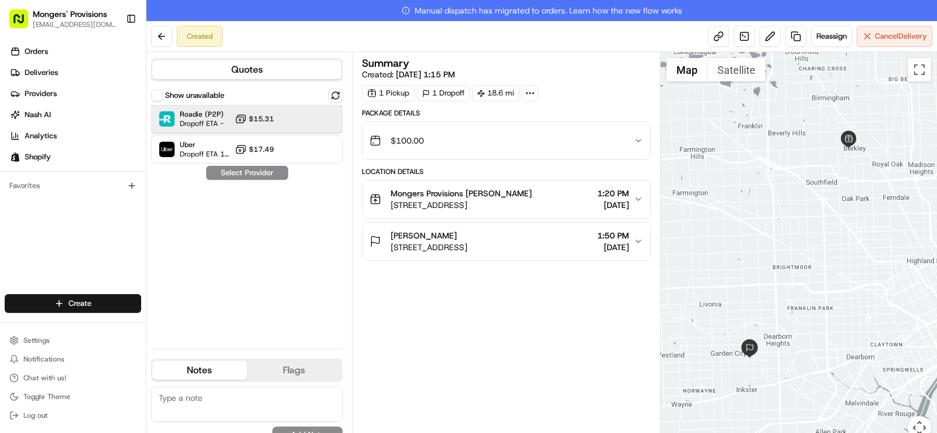
click at [303, 124] on div at bounding box center [307, 119] width 14 height 14
click at [260, 173] on button "Assign Provider" at bounding box center [247, 173] width 83 height 14
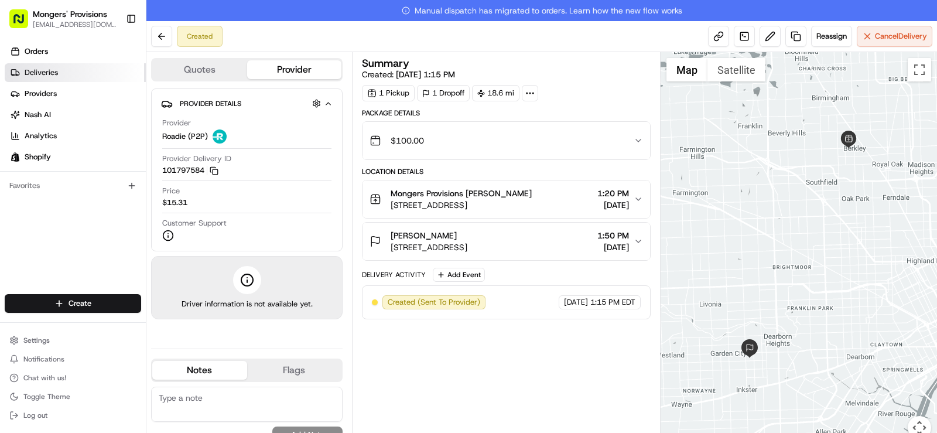
click at [45, 69] on span "Deliveries" at bounding box center [41, 72] width 33 height 11
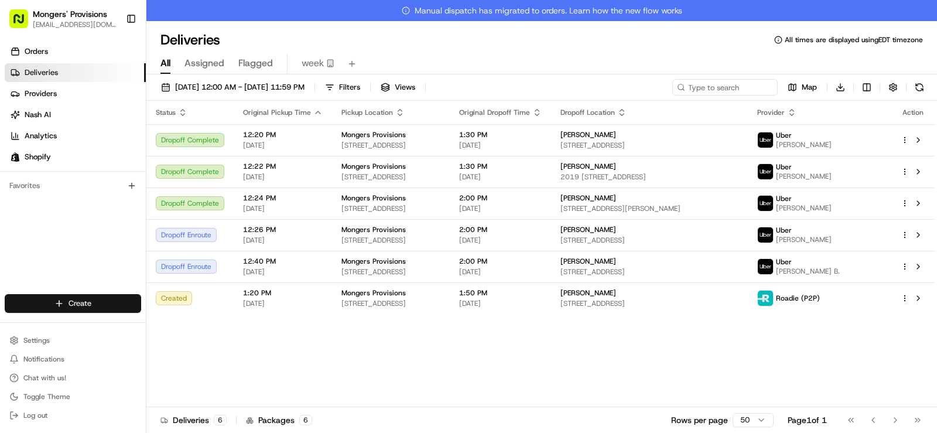
click at [77, 306] on html "Mongers' Provisions [EMAIL_ADDRESS][DOMAIN_NAME] Toggle Sidebar Orders Deliveri…" at bounding box center [468, 216] width 937 height 433
click at [196, 329] on link "Delivery" at bounding box center [211, 325] width 131 height 21
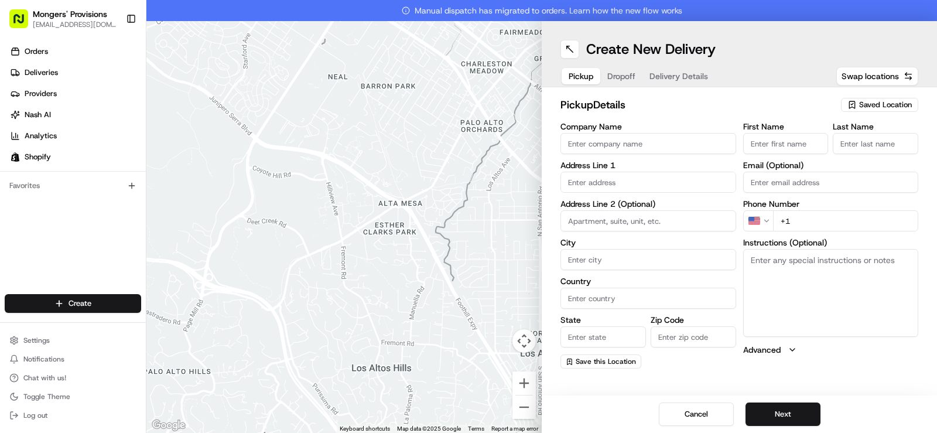
click at [882, 103] on span "Saved Location" at bounding box center [885, 105] width 53 height 11
click at [843, 150] on span "Mongers Provisions" at bounding box center [860, 149] width 144 height 11
type input "Mongers Provisions"
type input "[STREET_ADDRESS]"
type input "Berkley"
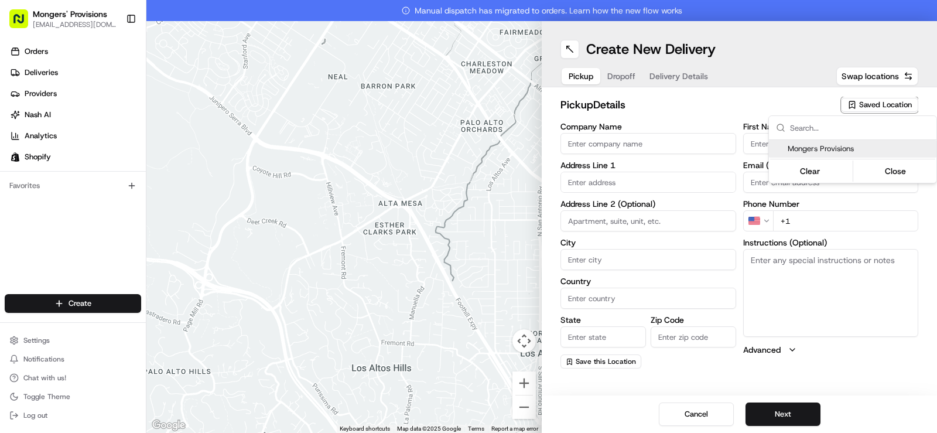
type input "US"
type input "MI"
type input "48072"
type input "[PERSON_NAME]"
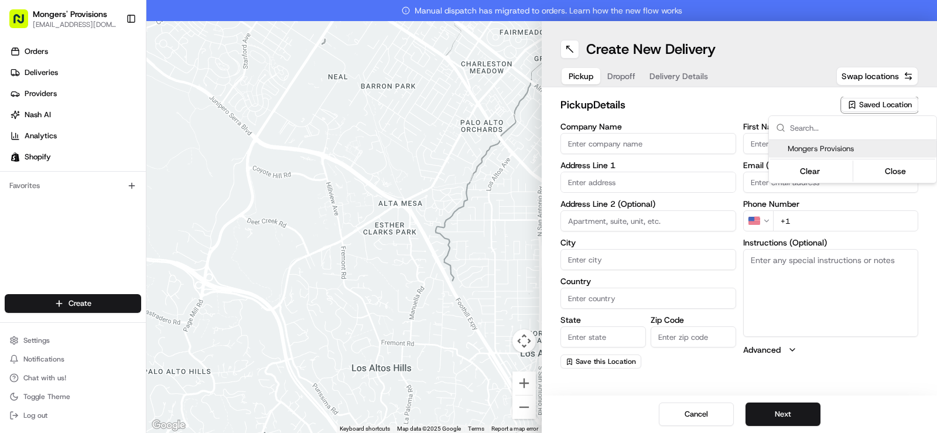
type input "[EMAIL_ADDRESS][DOMAIN_NAME]"
type input "[PHONE_NUMBER]"
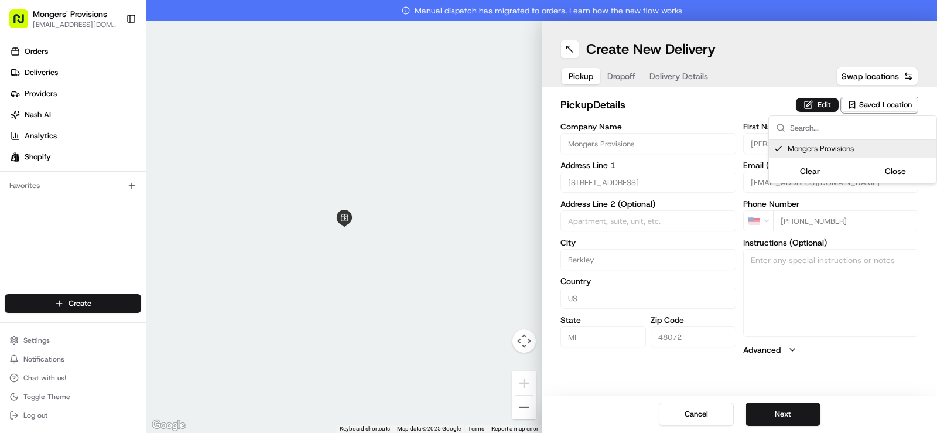
click at [878, 400] on html "Mongers' Provisions [EMAIL_ADDRESS][DOMAIN_NAME] Toggle Sidebar Orders Deliveri…" at bounding box center [468, 216] width 937 height 433
click at [783, 412] on button "Next" at bounding box center [783, 413] width 75 height 23
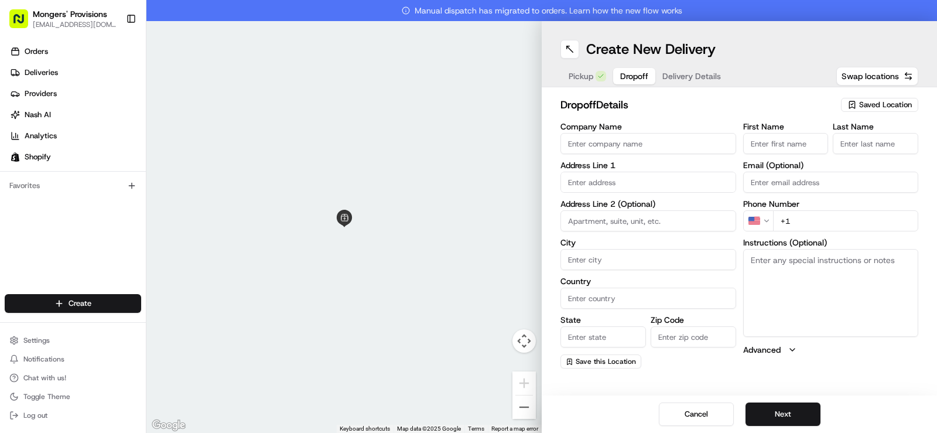
paste input "[PERSON_NAME]"
drag, startPoint x: 804, startPoint y: 143, endPoint x: 779, endPoint y: 148, distance: 25.6
click at [779, 148] on input "[PERSON_NAME]" at bounding box center [786, 143] width 86 height 21
type input "[PERSON_NAME]"
click at [853, 146] on input "Last Name" at bounding box center [876, 143] width 86 height 21
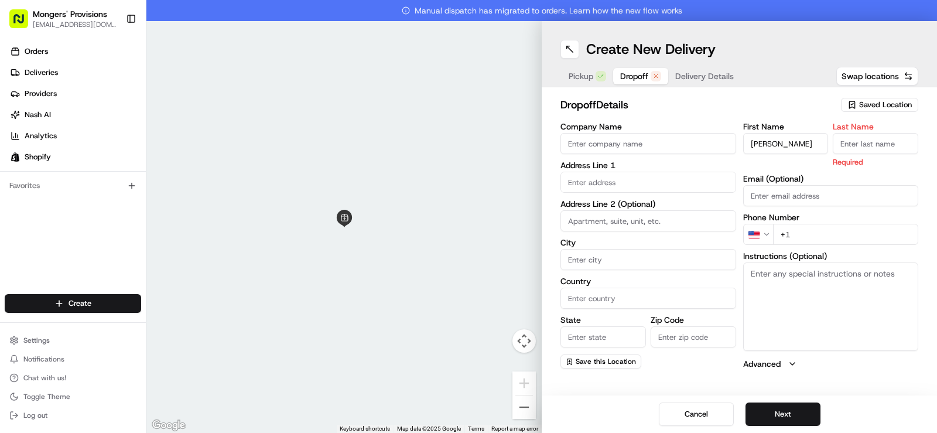
paste input "[PERSON_NAME]"
type input "[PERSON_NAME]"
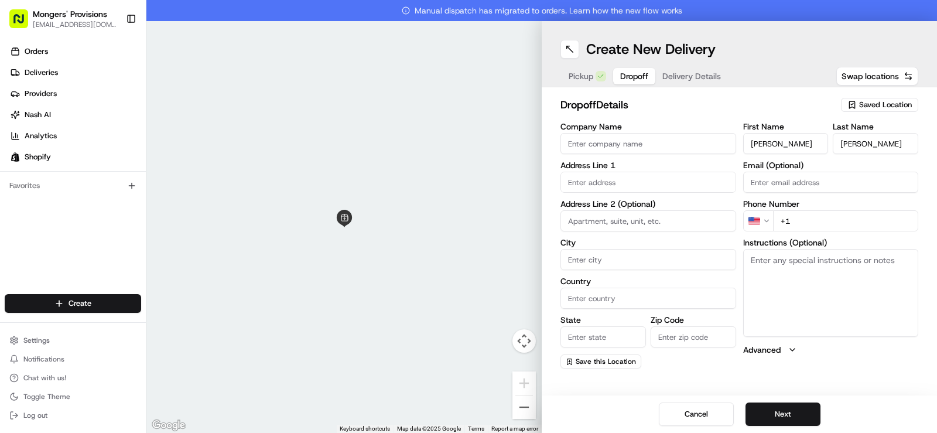
paste input "[PHONE_NUMBER]"
type input "[PHONE_NUMBER]"
click at [601, 183] on input "text" at bounding box center [649, 182] width 176 height 21
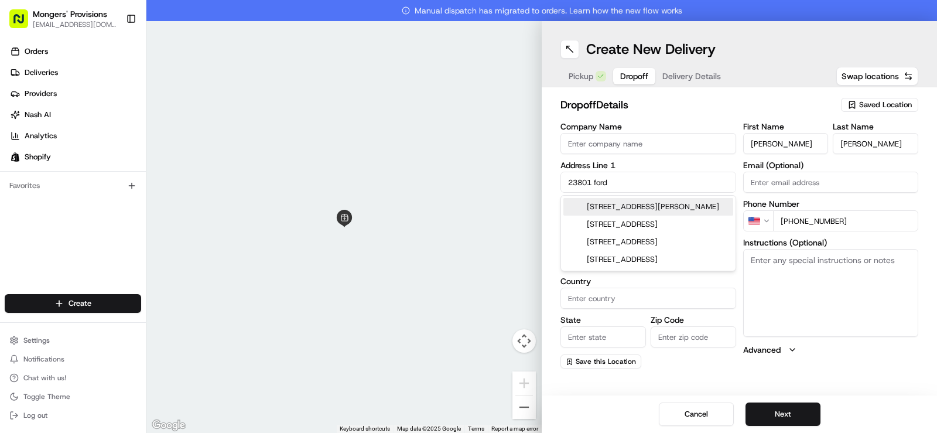
click at [639, 208] on div "[STREET_ADDRESS][PERSON_NAME]" at bounding box center [649, 207] width 170 height 18
type input "[STREET_ADDRESS][PERSON_NAME]"
type input "Dearborn"
type input "[GEOGRAPHIC_DATA]"
type input "MI"
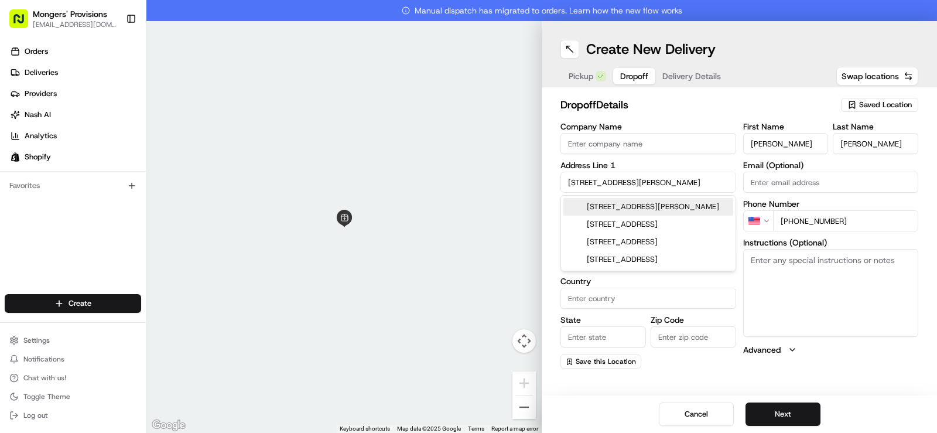
type input "48124"
type input "[STREET_ADDRESS]"
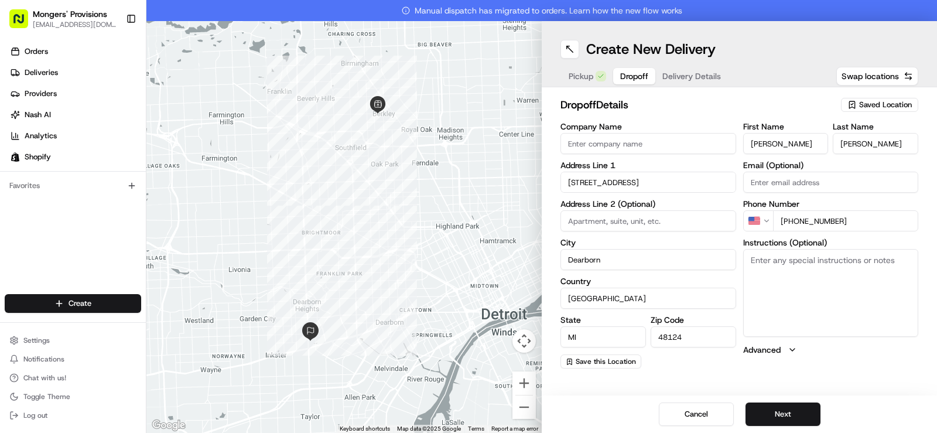
click at [856, 370] on div "dropoff Details Saved Location Company Name Address Line [GEOGRAPHIC_DATA] Addr…" at bounding box center [739, 232] width 395 height 291
click at [777, 413] on button "Next" at bounding box center [783, 413] width 75 height 23
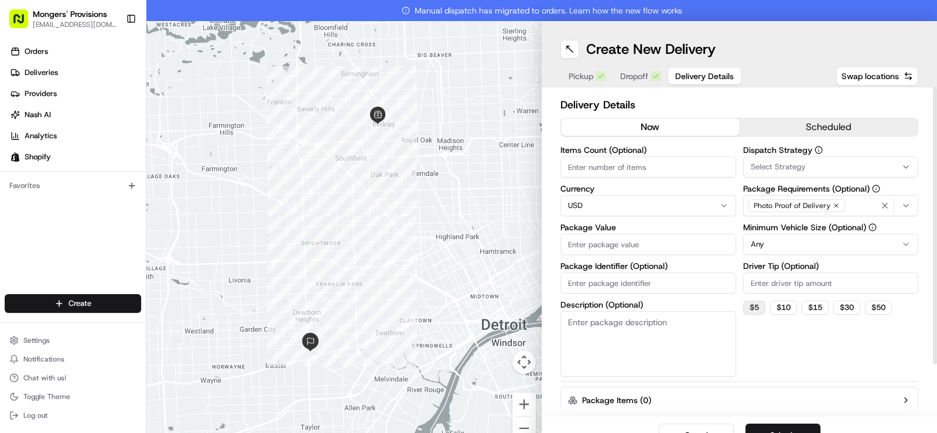
click at [750, 305] on button "$ 5" at bounding box center [754, 308] width 22 height 14
type input "5"
click at [616, 244] on input "Package Value" at bounding box center [649, 244] width 176 height 21
type input "100"
click at [780, 362] on div "Dispatch Strategy Select Strategy Package Requirements (Optional) Photo Proof o…" at bounding box center [831, 261] width 176 height 231
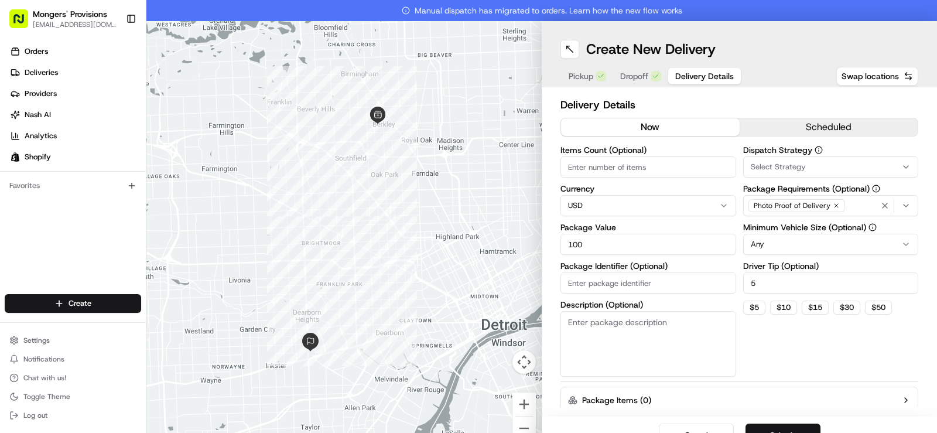
click at [780, 429] on button "Submit" at bounding box center [783, 435] width 75 height 23
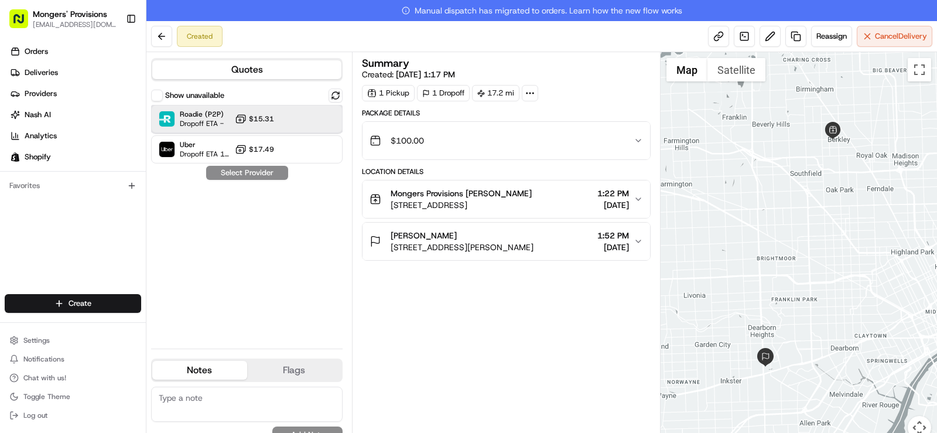
click at [288, 123] on div "Roadie (P2P) Dropoff ETA - $15.31" at bounding box center [247, 119] width 192 height 28
click at [260, 175] on button "Assign Provider" at bounding box center [247, 173] width 83 height 14
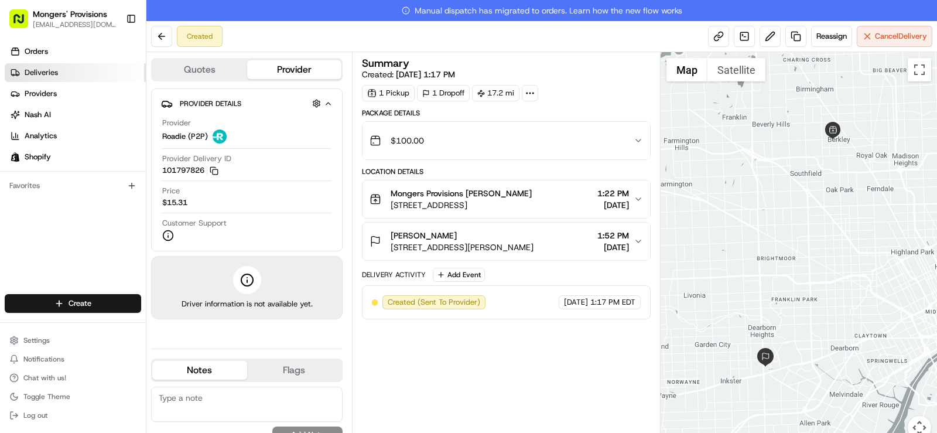
click at [39, 68] on span "Deliveries" at bounding box center [41, 72] width 33 height 11
